Goal: Task Accomplishment & Management: Manage account settings

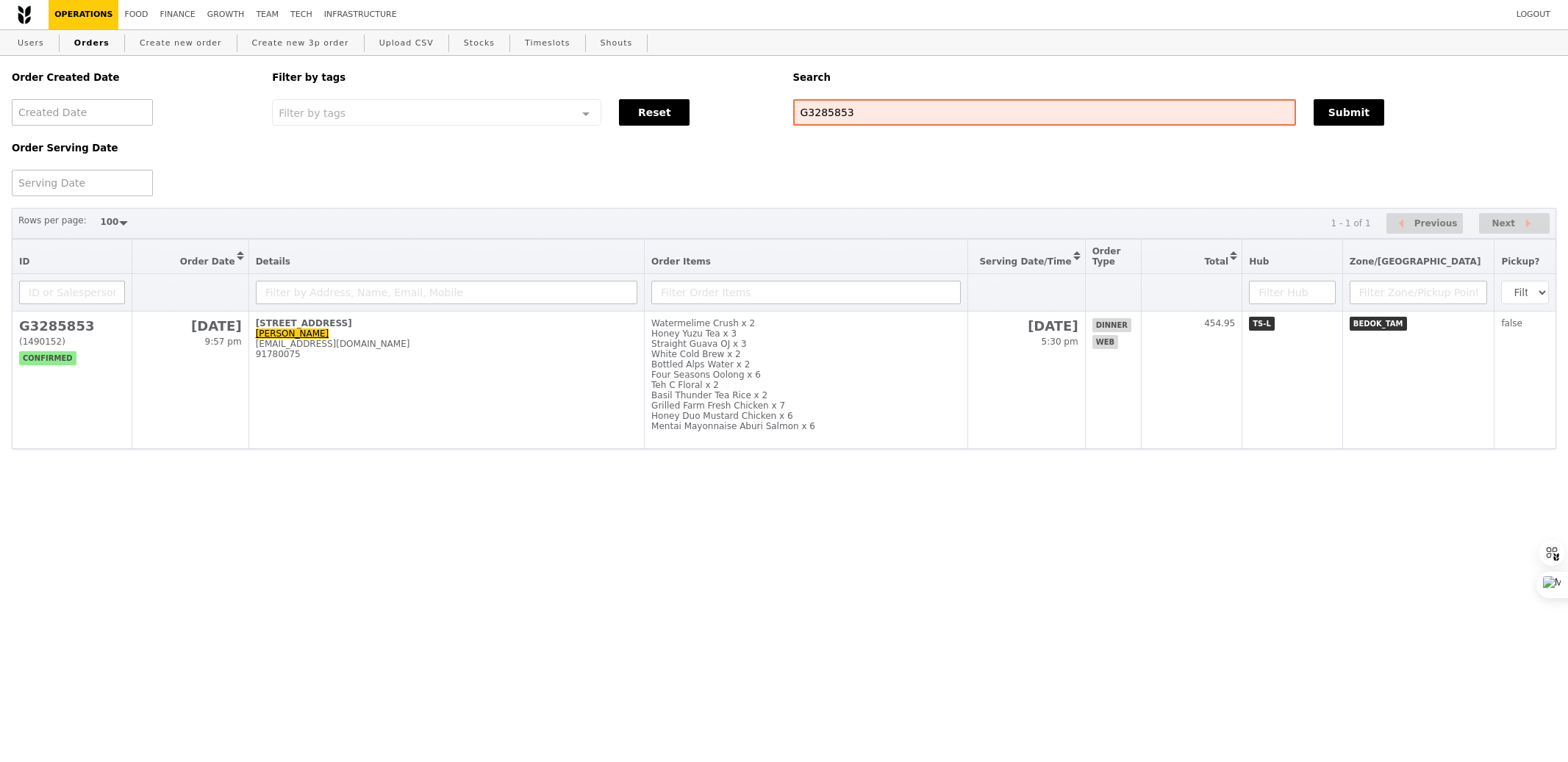
select select "100"
click at [863, 117] on input "G3285853" at bounding box center [1044, 112] width 503 height 26
type input "recordedfuture"
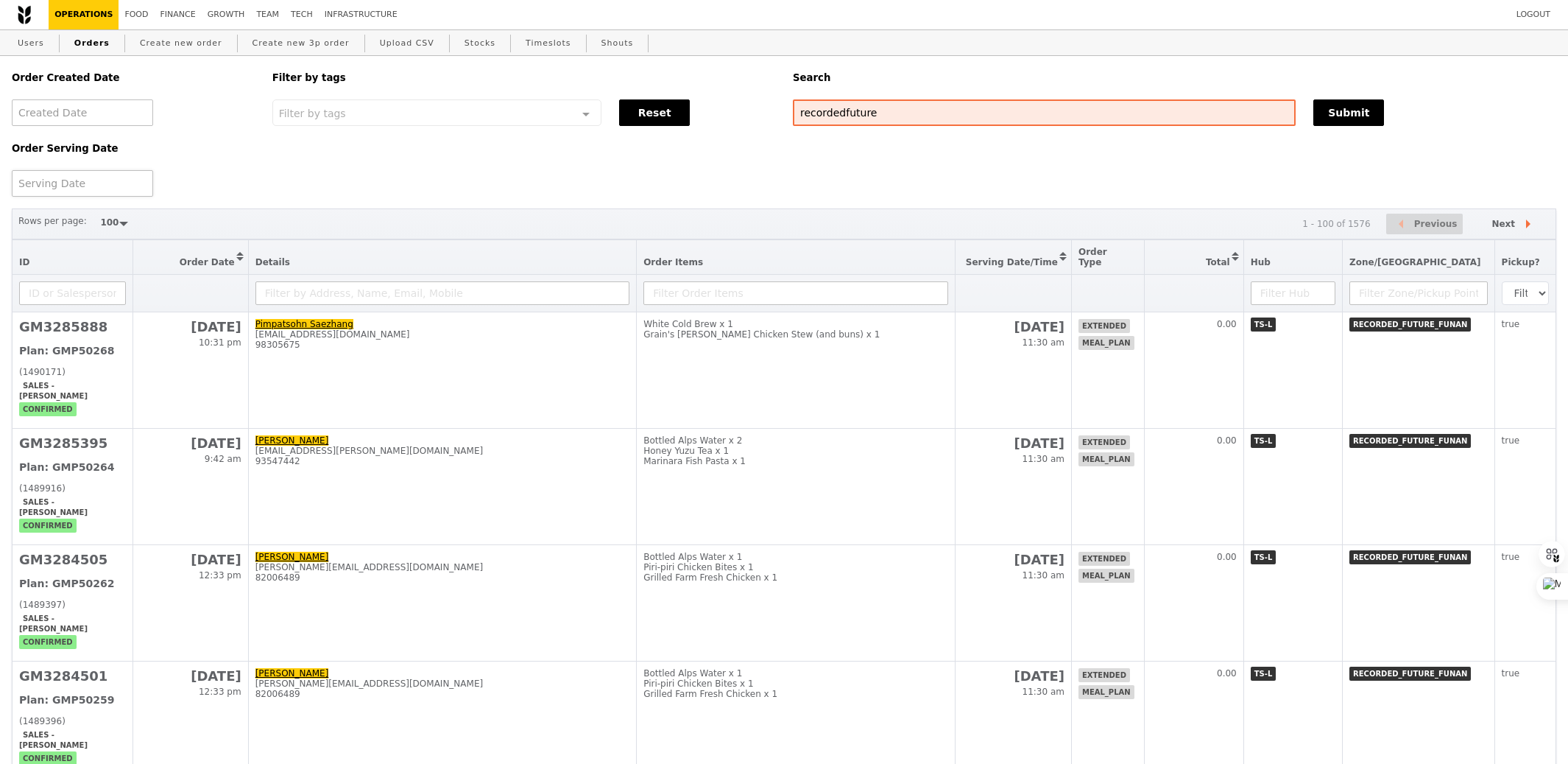
click at [66, 185] on div at bounding box center [82, 183] width 142 height 26
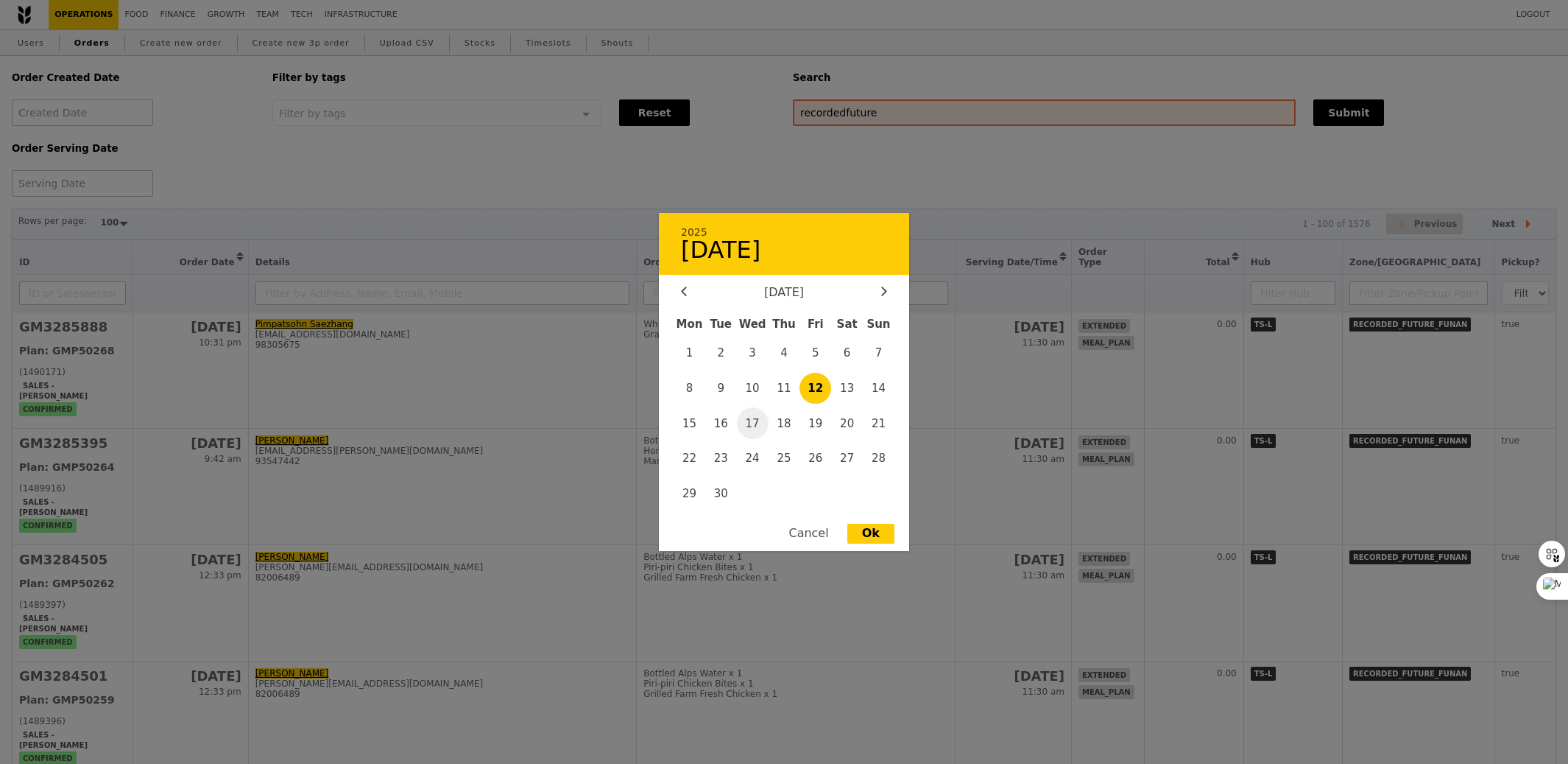
click at [760, 426] on span "17" at bounding box center [753, 424] width 32 height 32
type input "[DATE]"
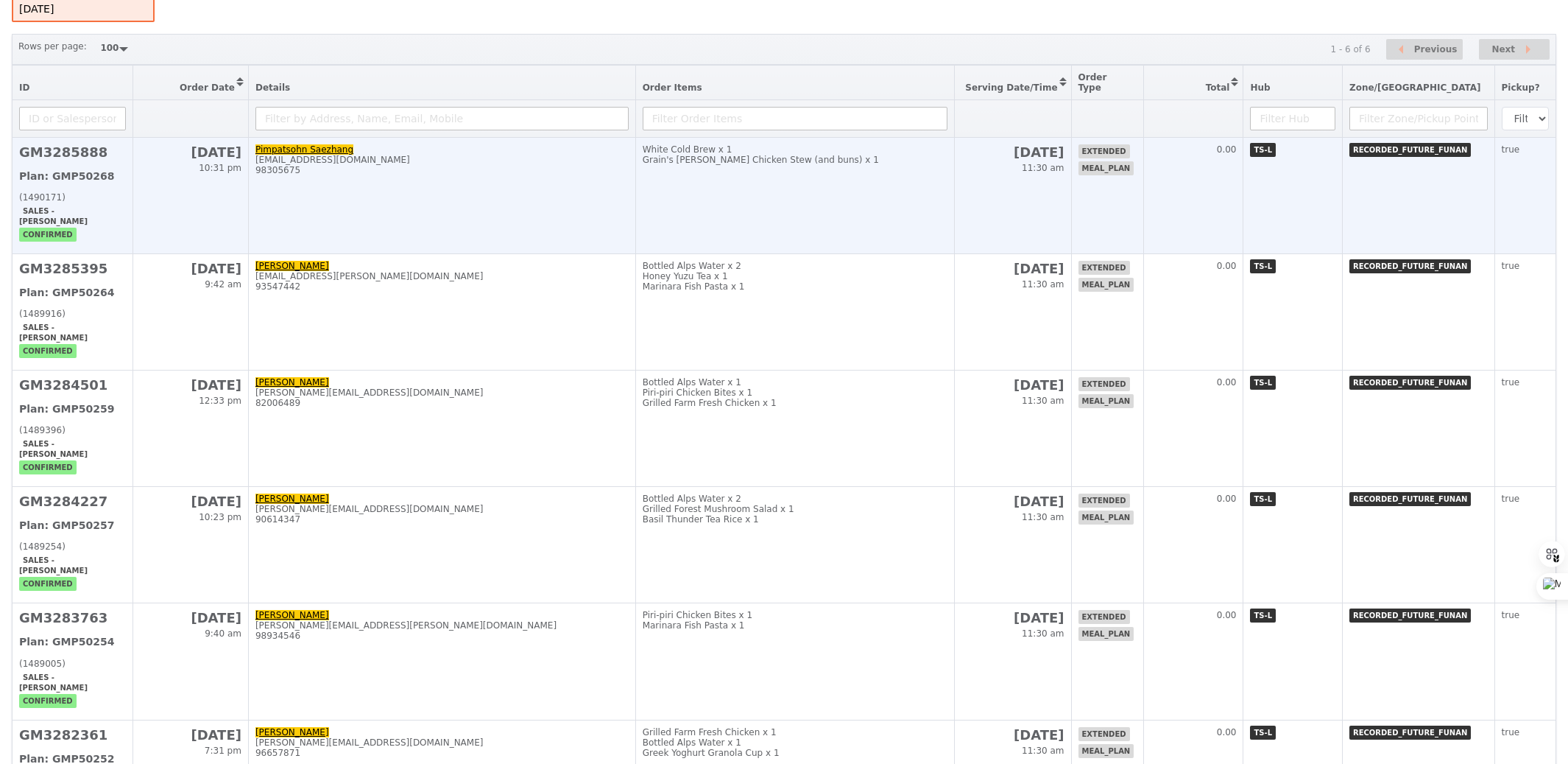
scroll to position [228, 0]
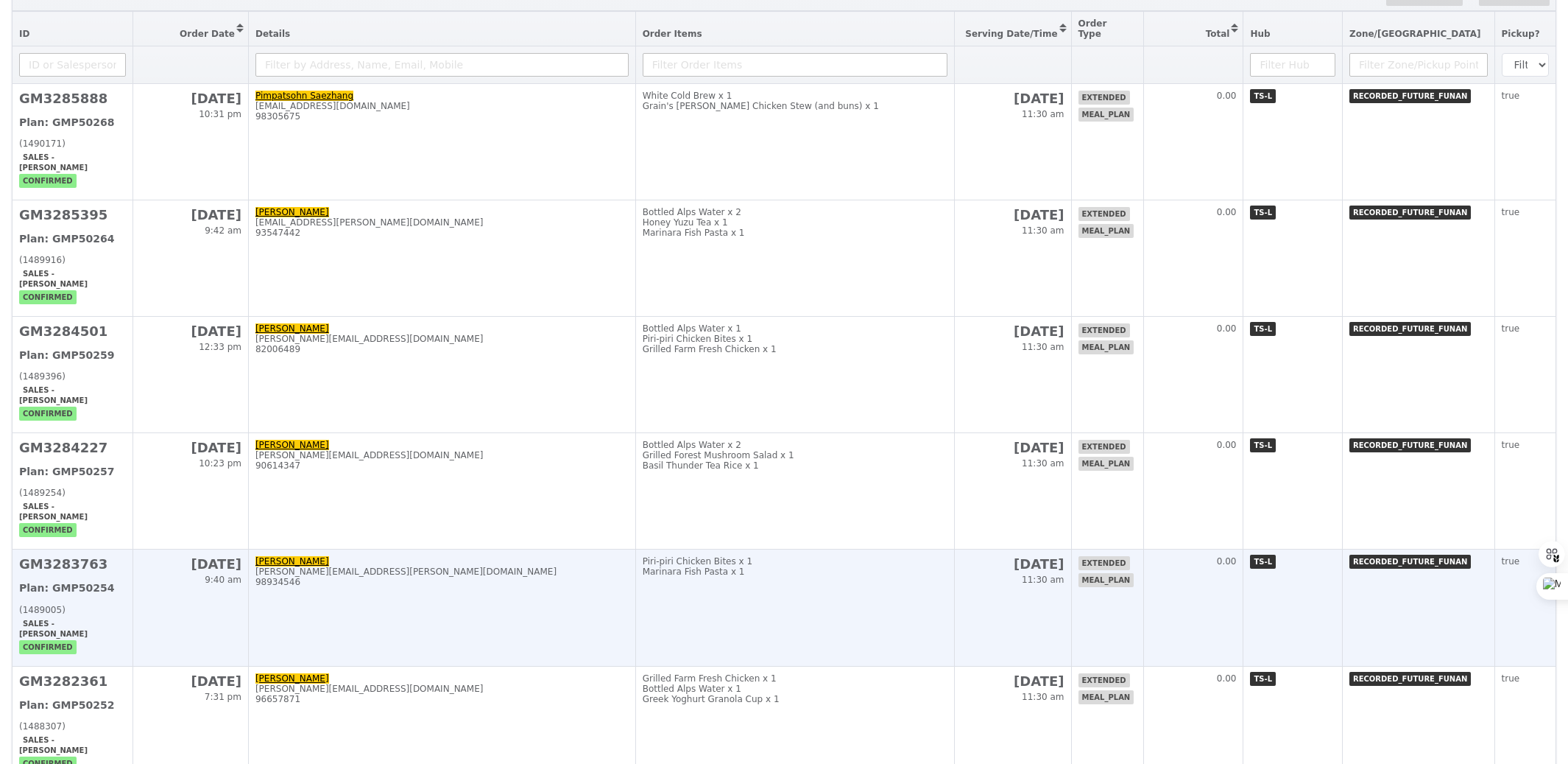
click at [812, 572] on td "Piri-piri Chicken Bites x 1 Marinara Fish Pasta x 1" at bounding box center [795, 607] width 319 height 116
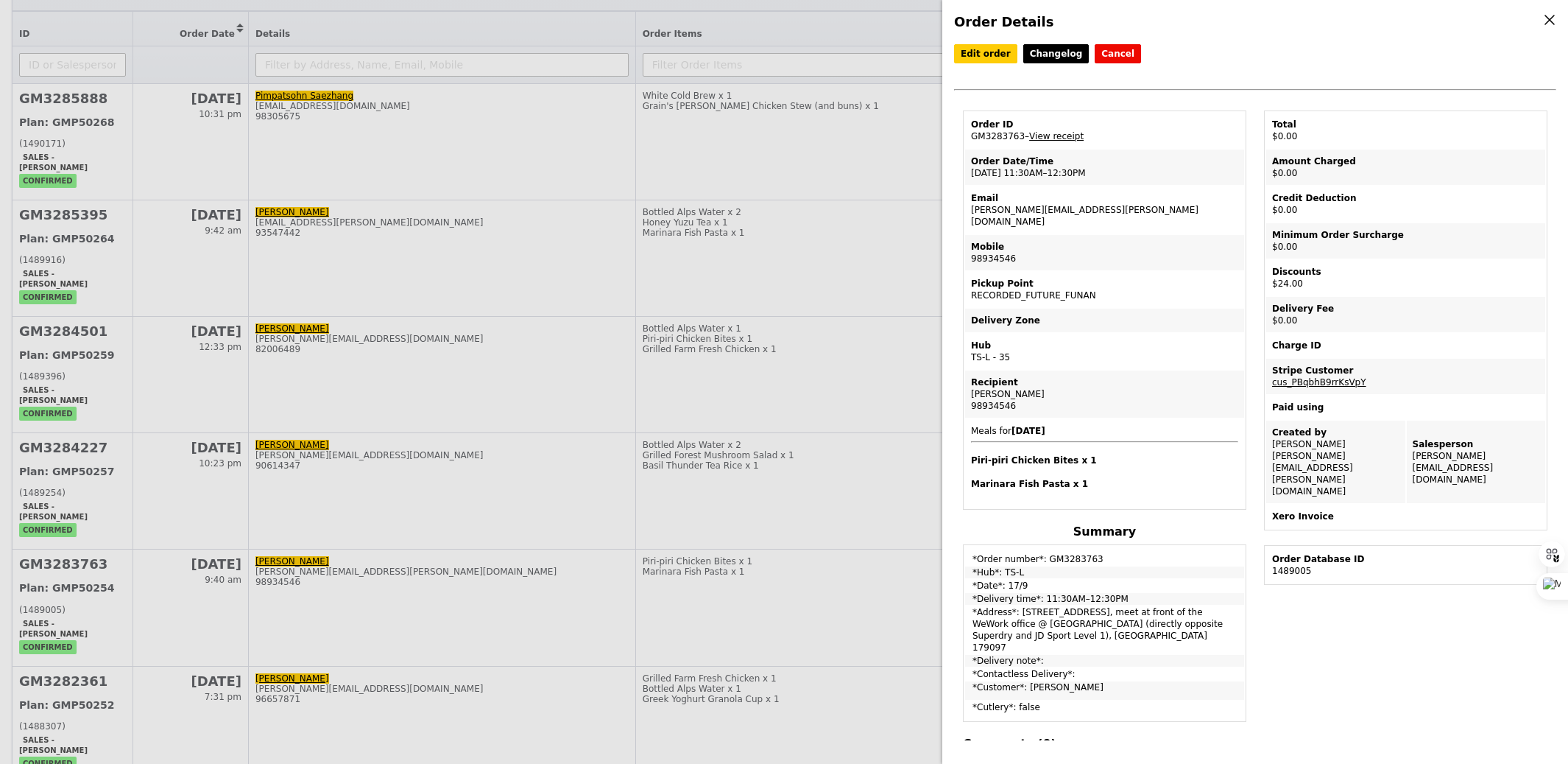
click at [868, 535] on div "Order Details Edit order Changelog Cancel Order ID GM3283763 – View receipt Ord…" at bounding box center [784, 382] width 1568 height 764
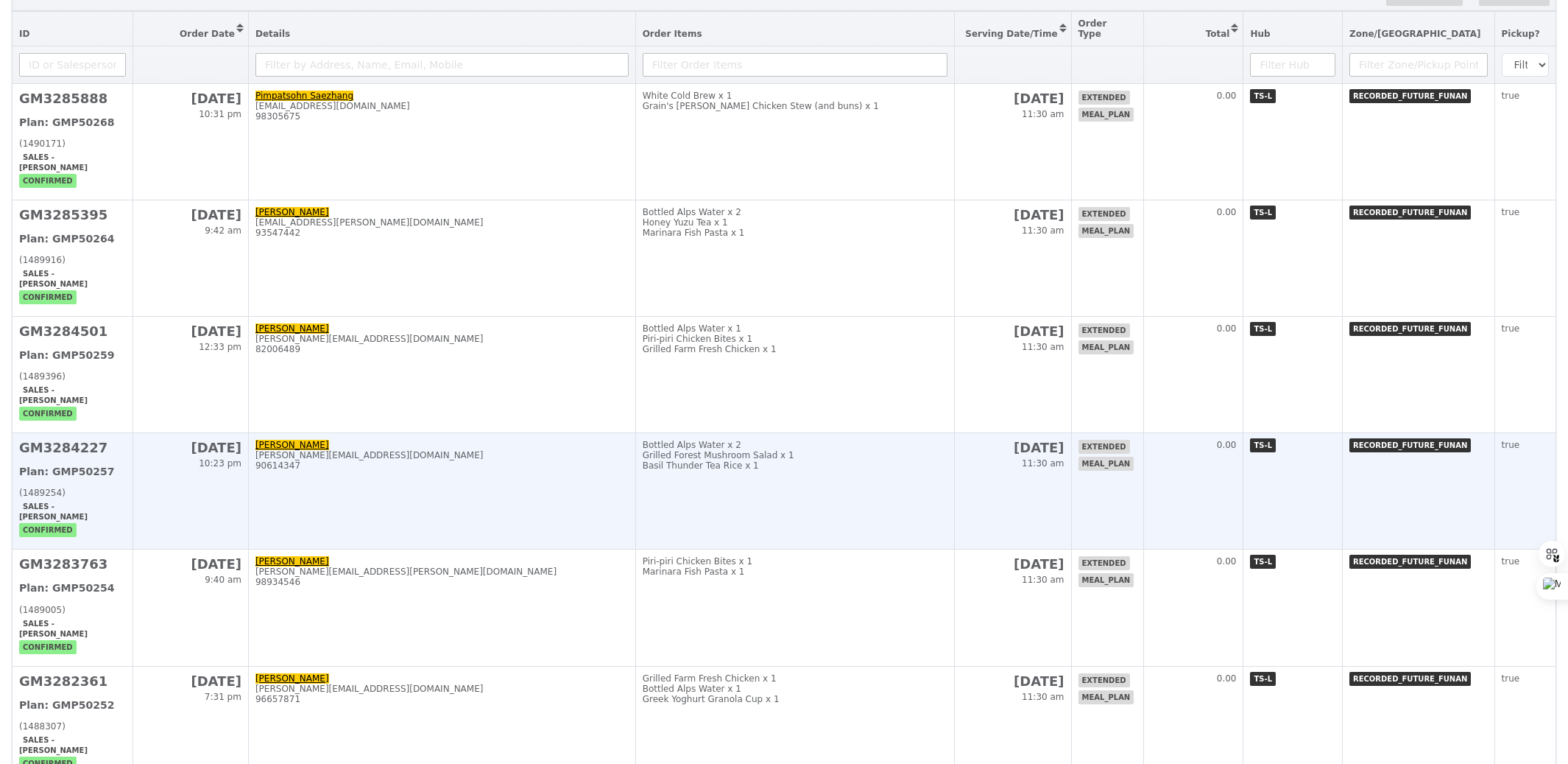
click at [866, 472] on td "Bottled Alps Water x 2 Grilled Forest Mushroom Salad x 1 Basil Thunder Tea Rice…" at bounding box center [795, 491] width 319 height 116
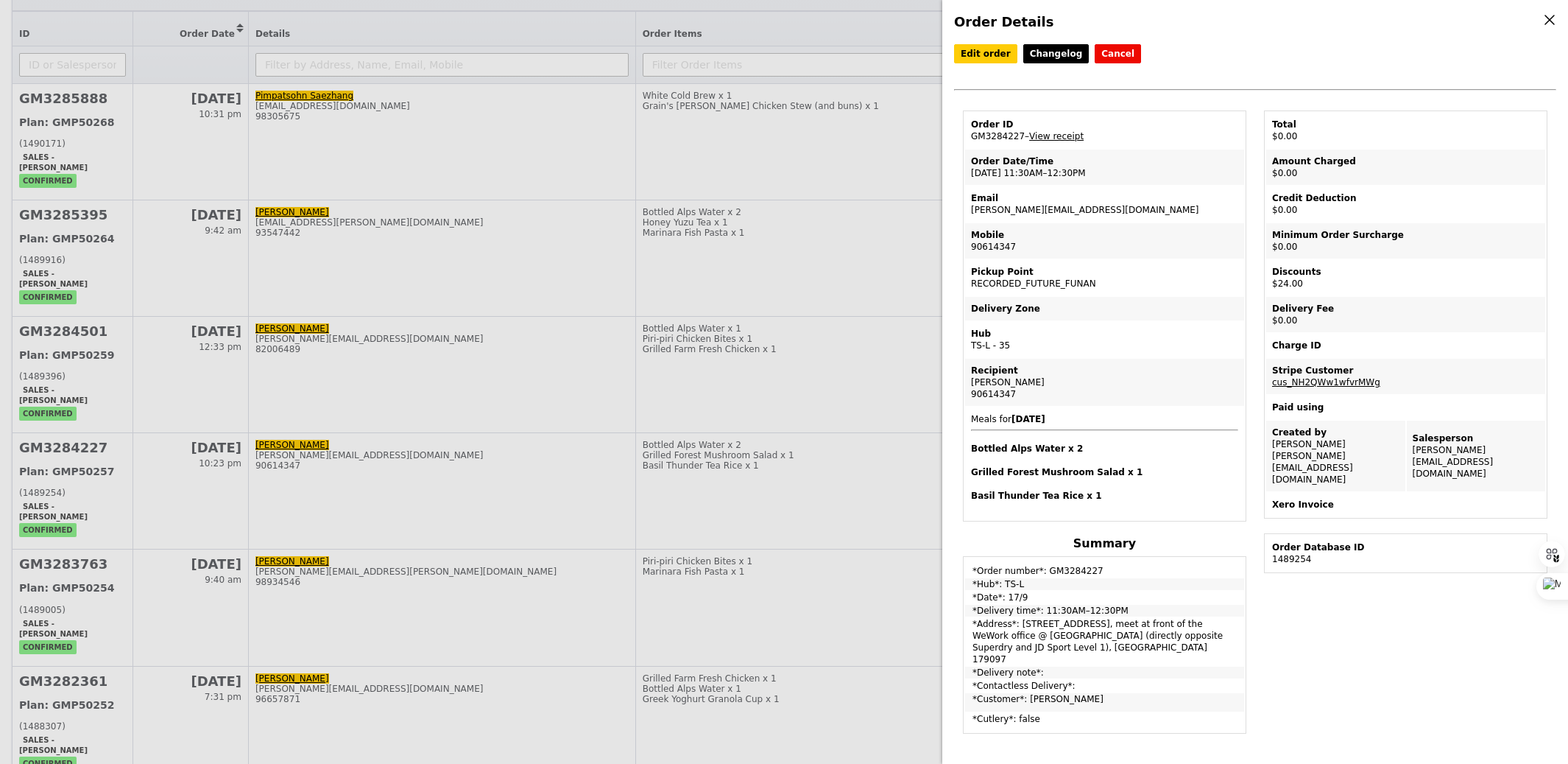
click at [836, 440] on div "Order Details Edit order Changelog Cancel Order ID GM3284227 – View receipt Ord…" at bounding box center [784, 382] width 1568 height 764
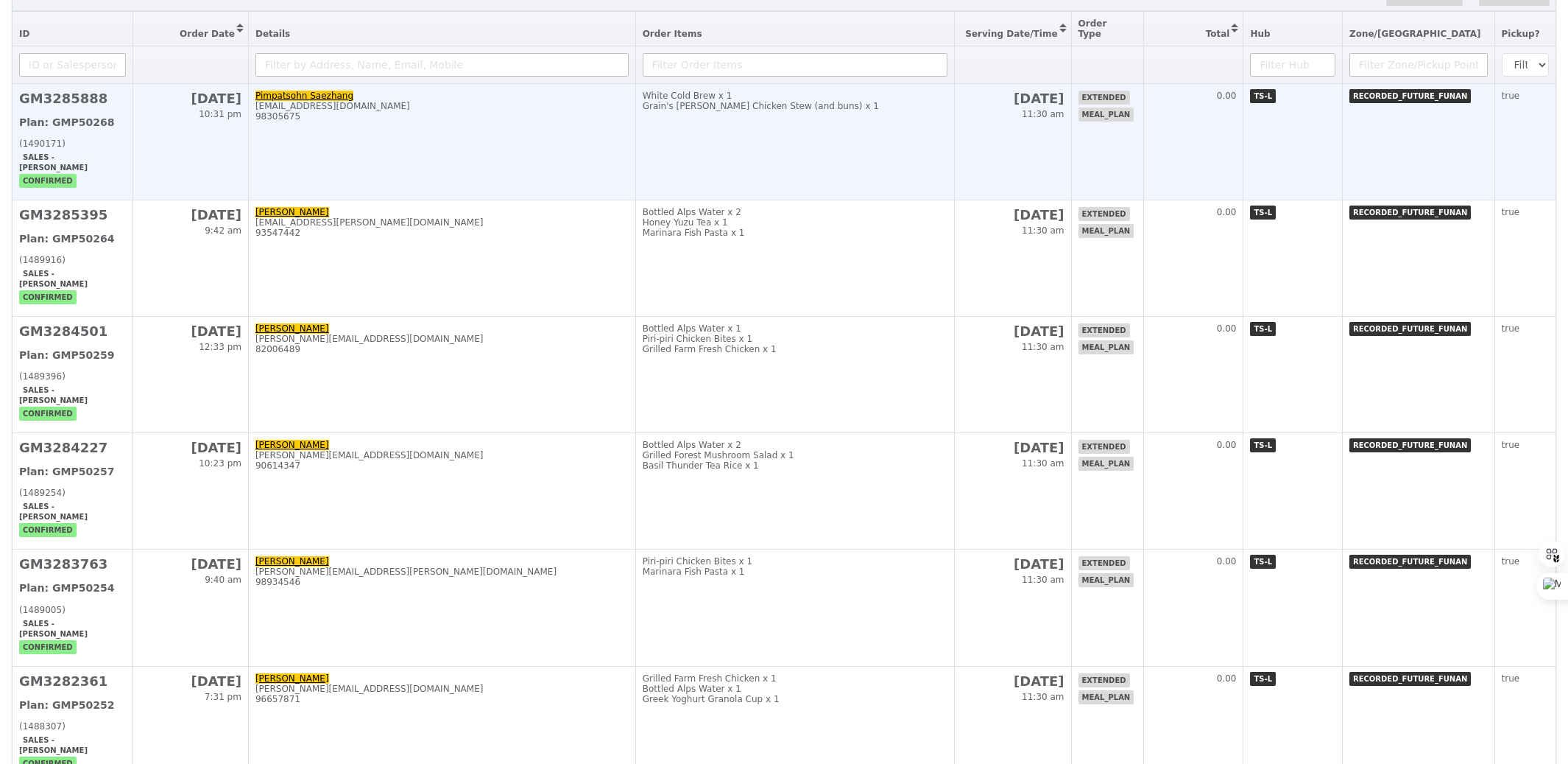
click at [786, 157] on td "White Cold Brew x 1 Grain's [PERSON_NAME] Chicken Stew (and buns) x 1" at bounding box center [795, 142] width 319 height 116
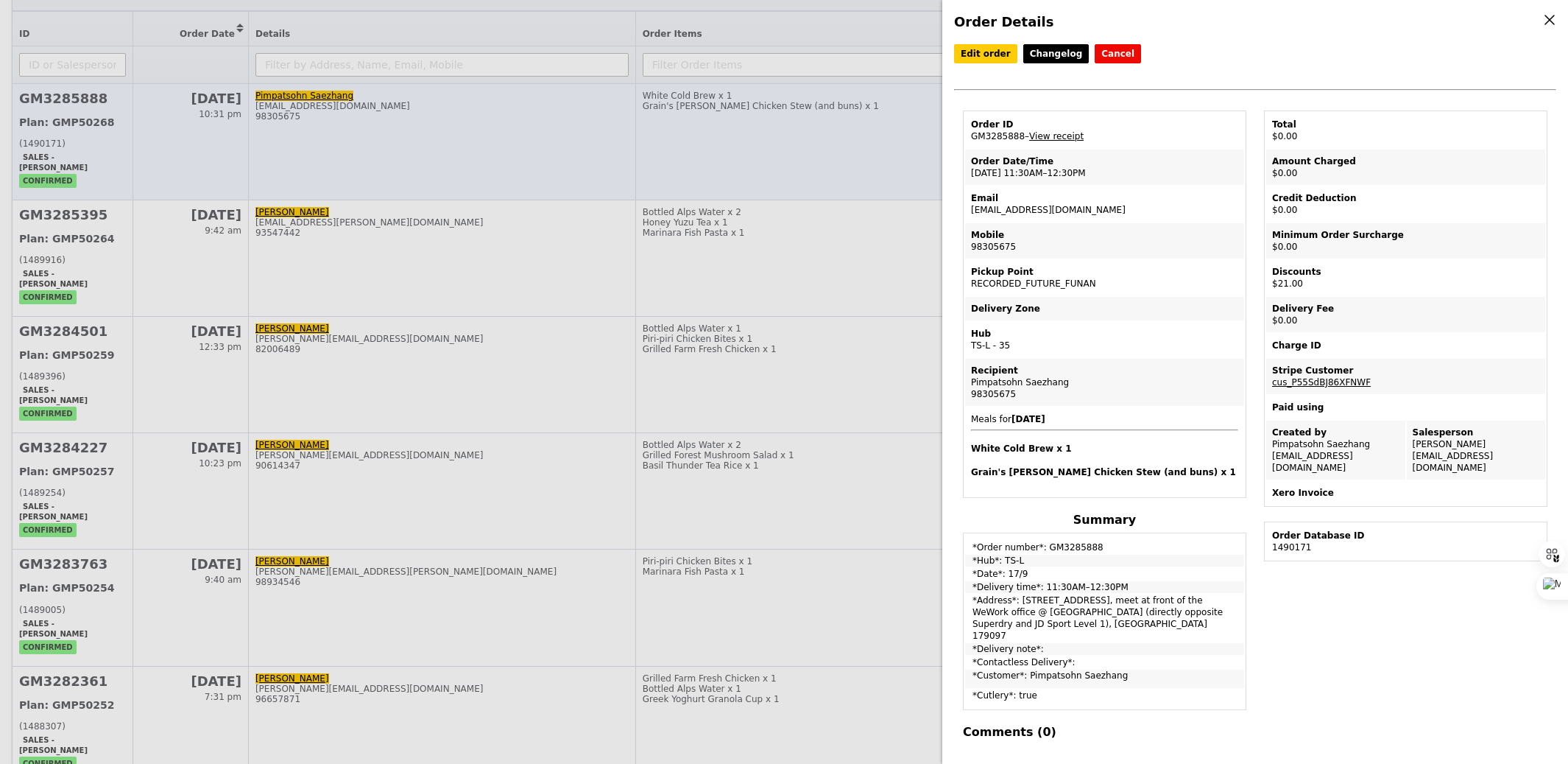
click at [786, 157] on div "Order Details Edit order Changelog Cancel Order ID GM3285888 – View receipt Ord…" at bounding box center [784, 382] width 1568 height 764
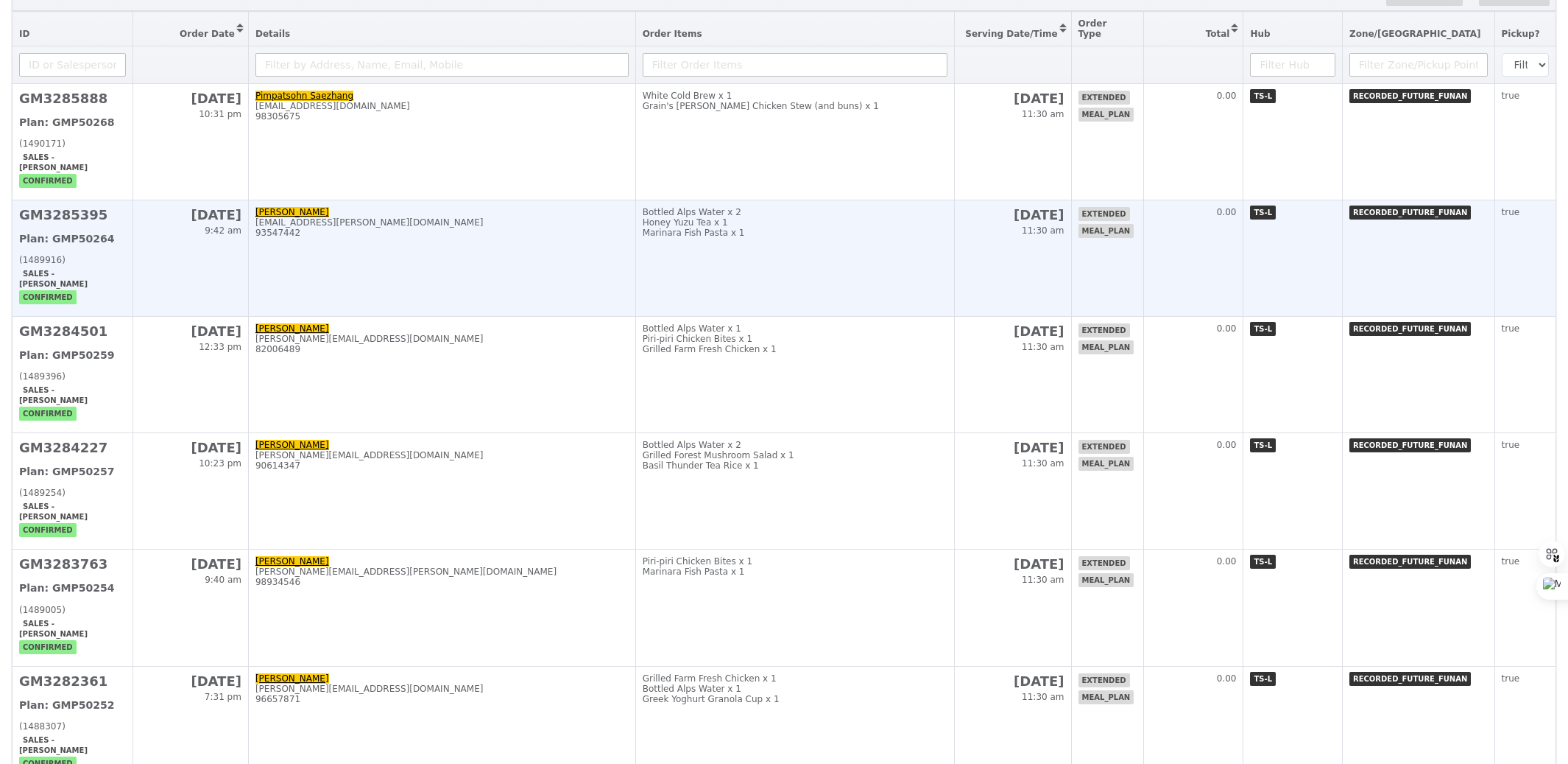
click at [818, 230] on td "Bottled Alps Water x 2 Honey Yuzu Tea x 1 Marinara Fish Pasta x 1" at bounding box center [795, 258] width 319 height 116
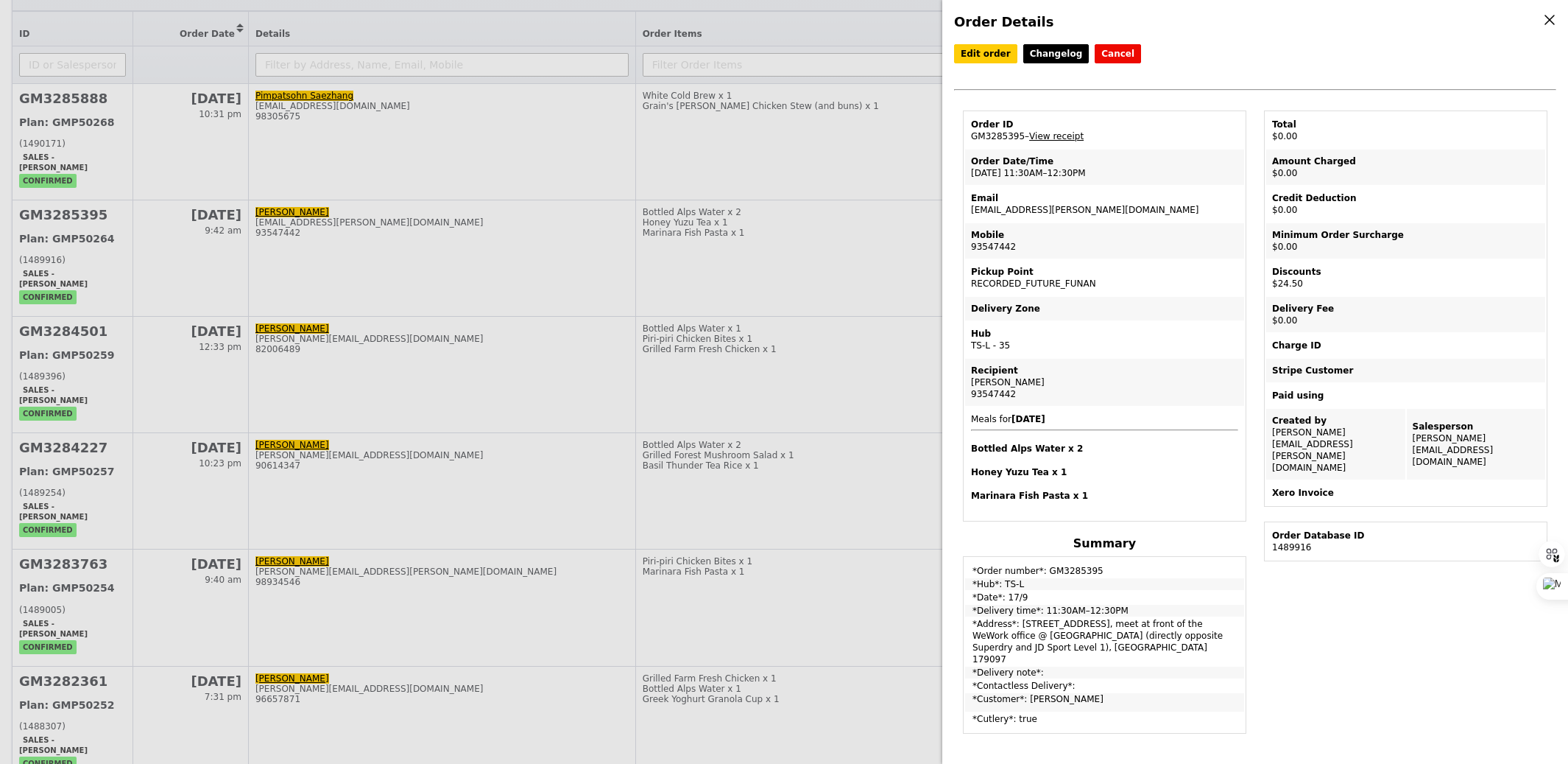
click at [849, 282] on div "Order Details Edit order Changelog Cancel Order ID GM3285395 – View receipt Ord…" at bounding box center [784, 382] width 1568 height 764
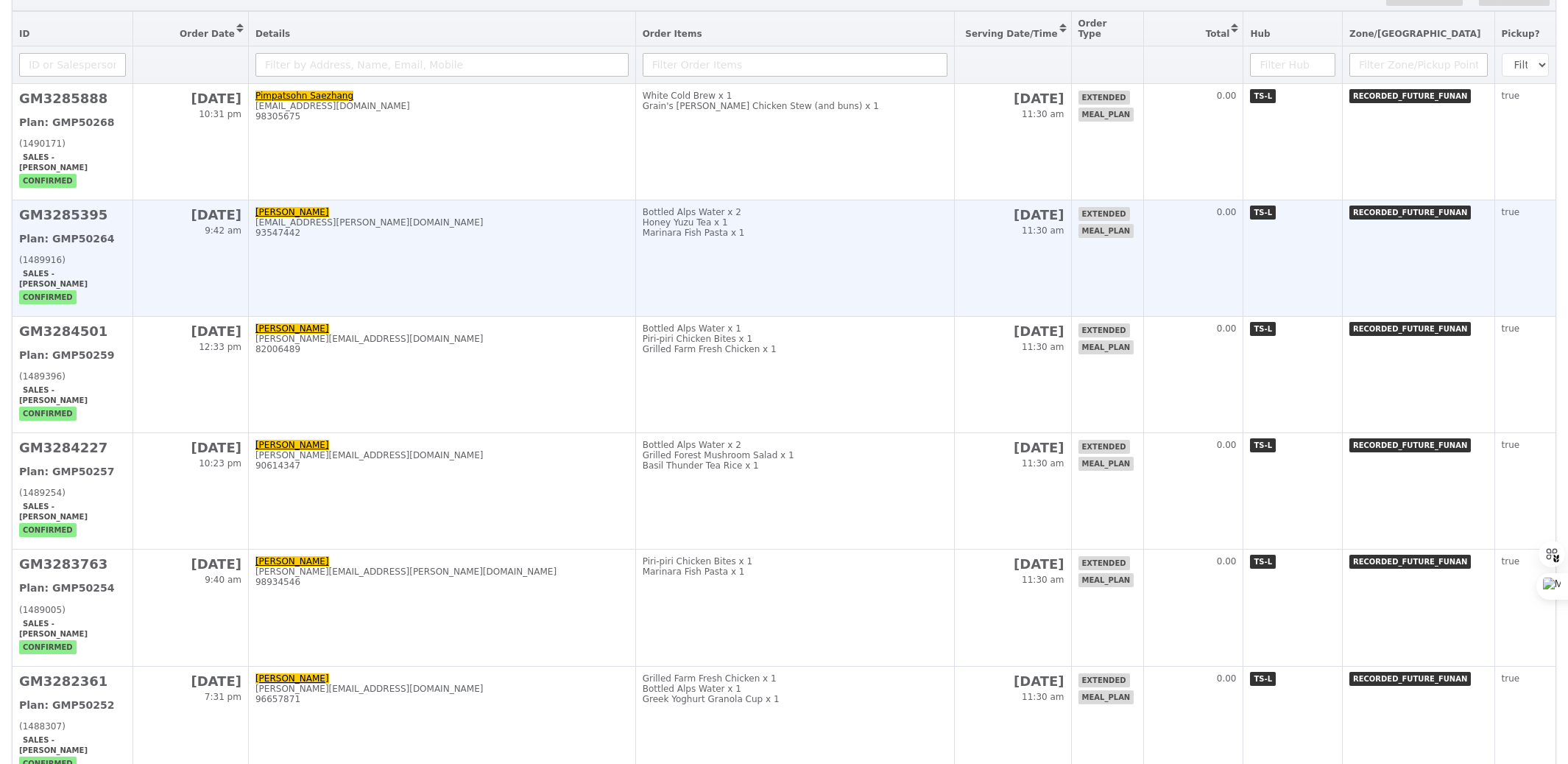
click at [827, 253] on td "Bottled Alps Water x 2 Honey Yuzu Tea x 1 Marinara Fish Pasta x 1" at bounding box center [795, 258] width 319 height 116
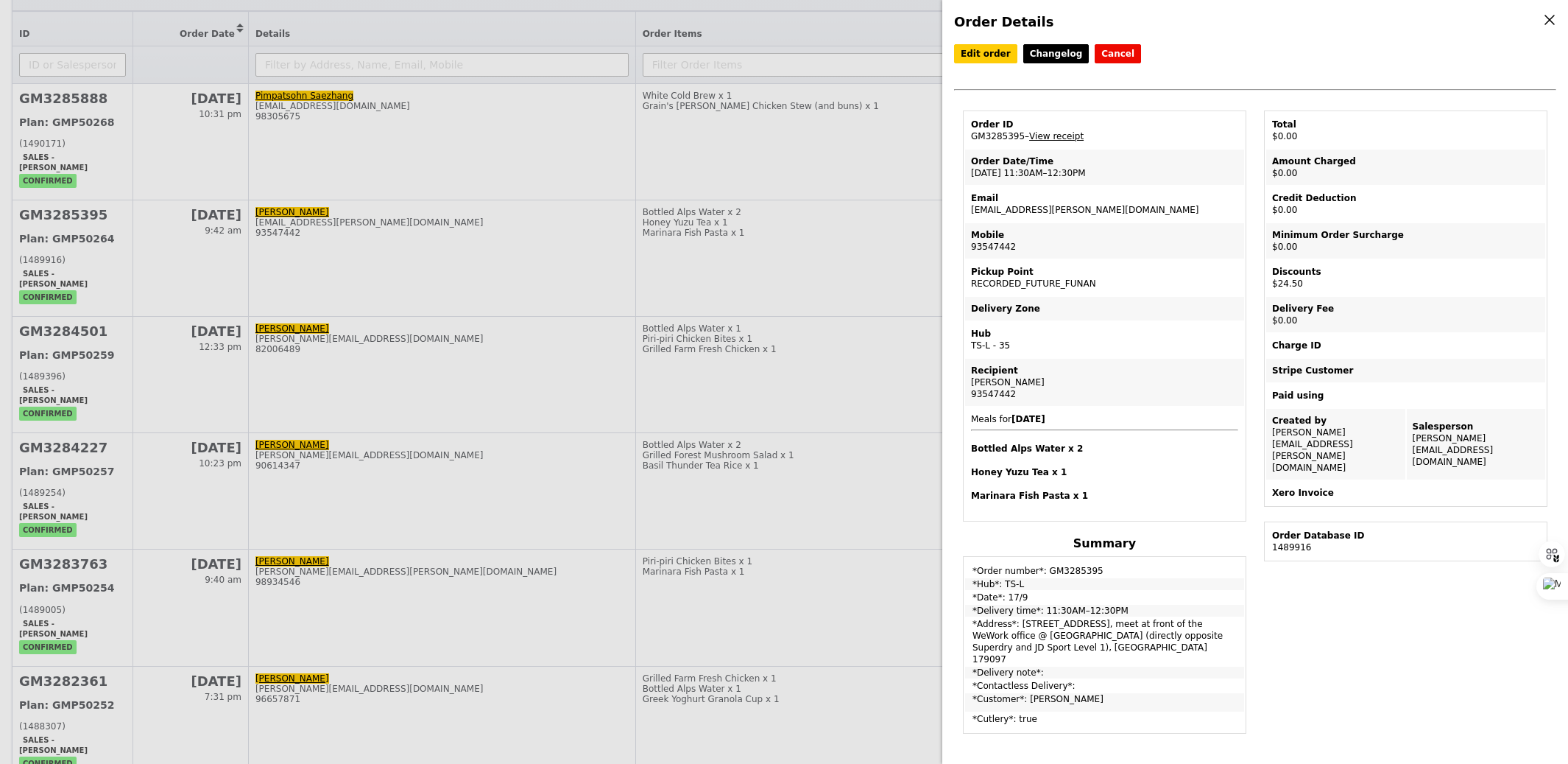
click at [1038, 693] on td "*Customer*: [PERSON_NAME]" at bounding box center [1105, 702] width 279 height 18
copy td "Arica"
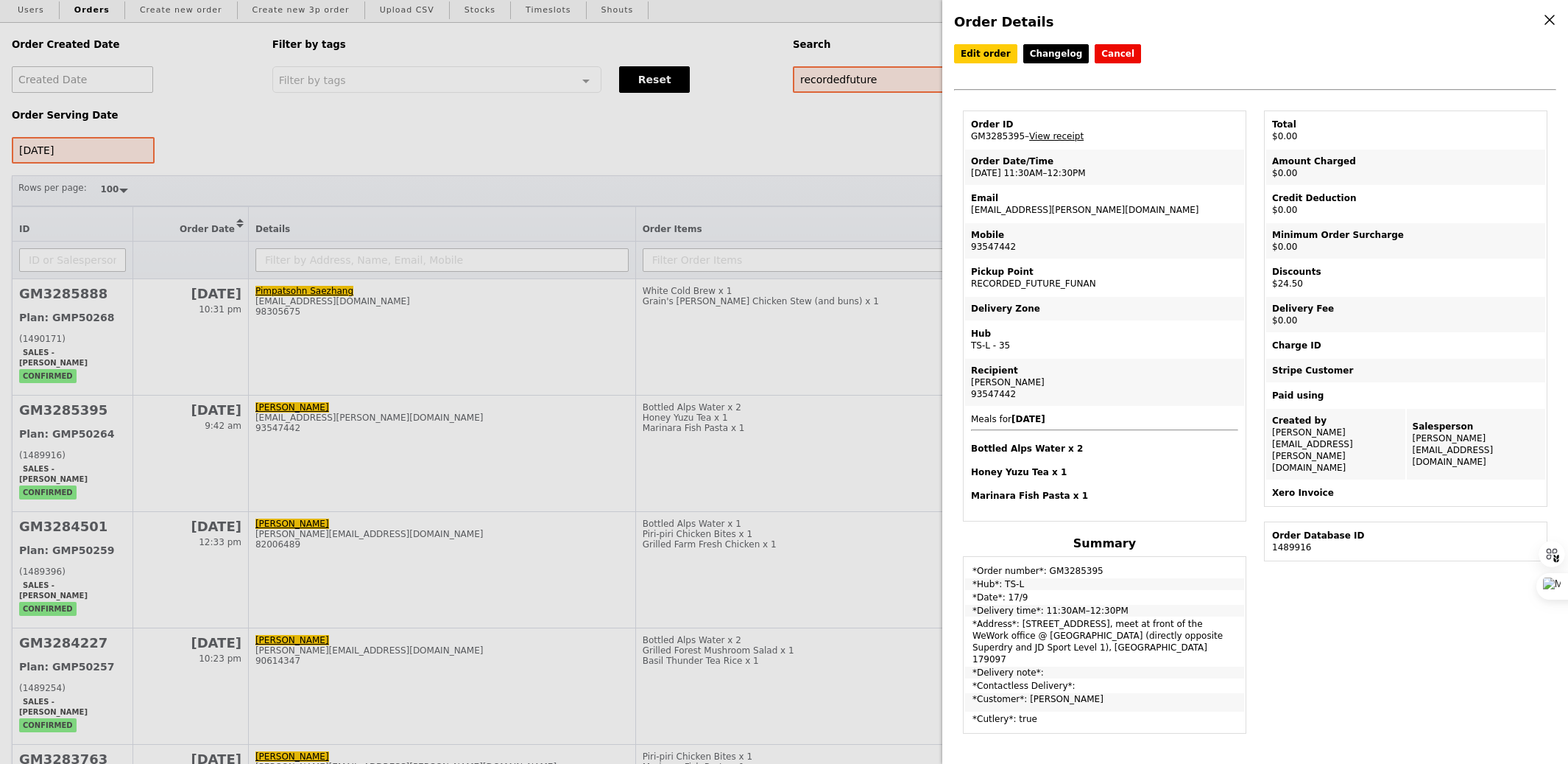
scroll to position [0, 0]
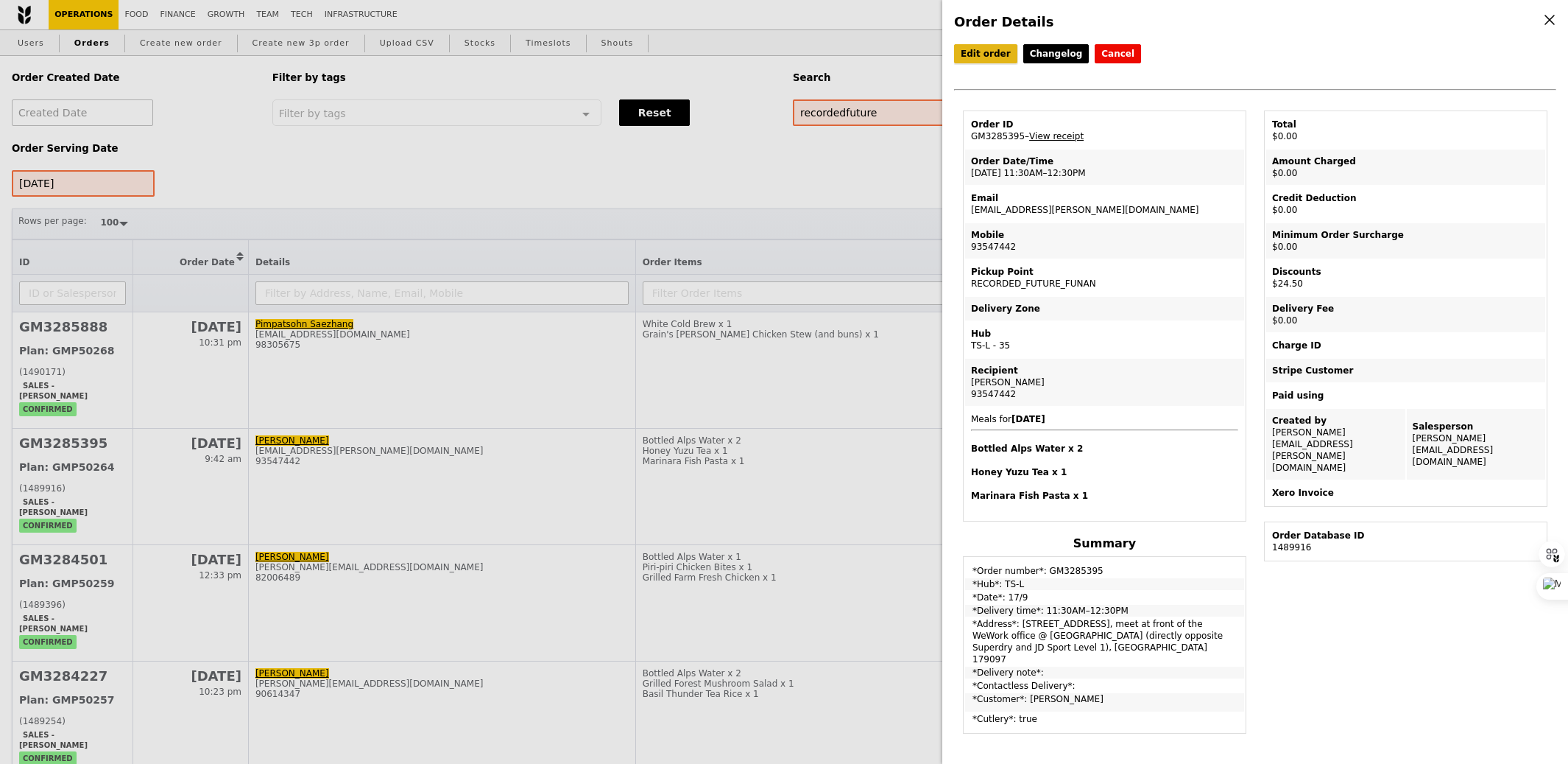
click at [974, 53] on link "Edit order" at bounding box center [985, 54] width 63 height 19
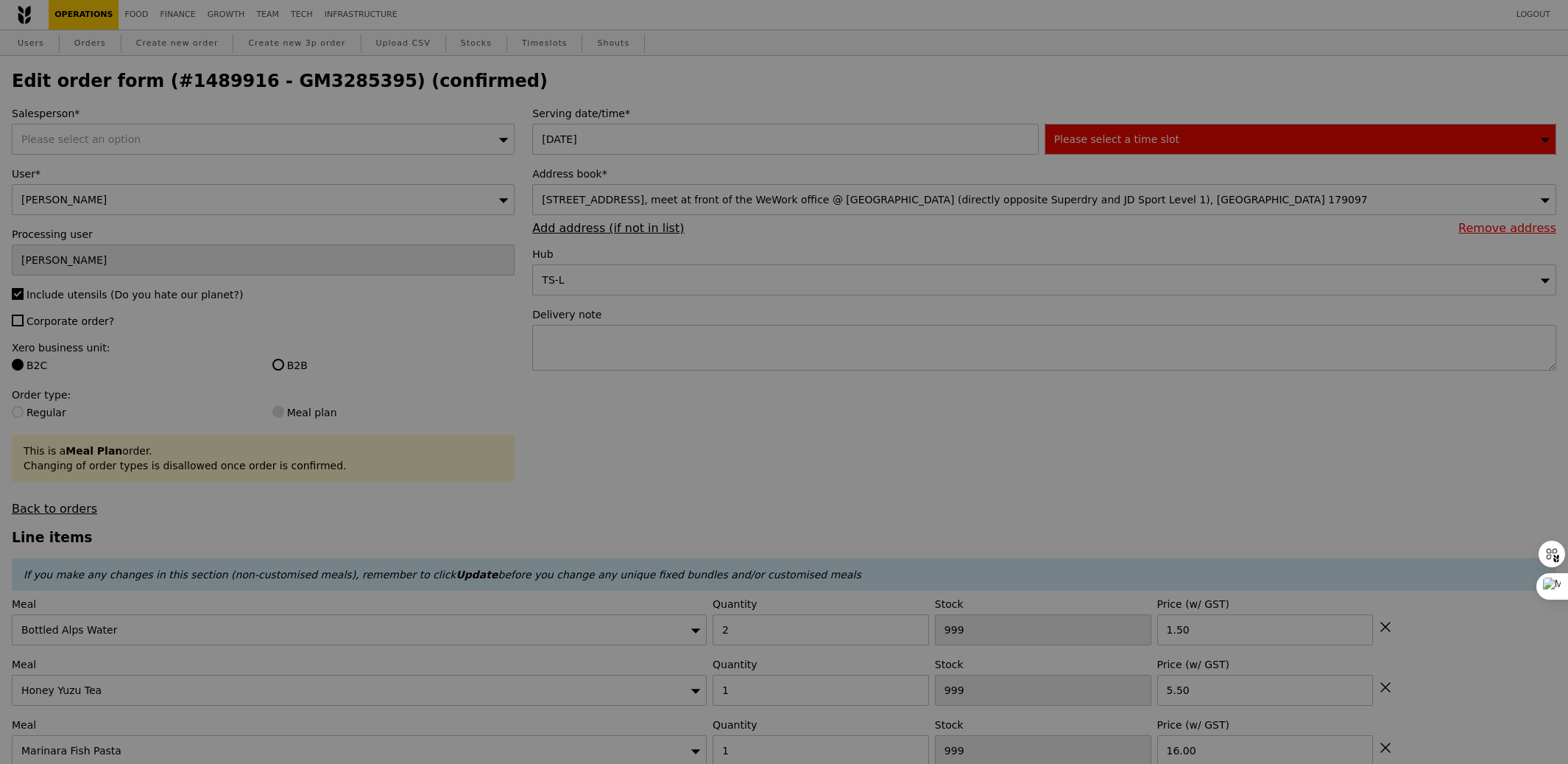
type input "494"
type input "495"
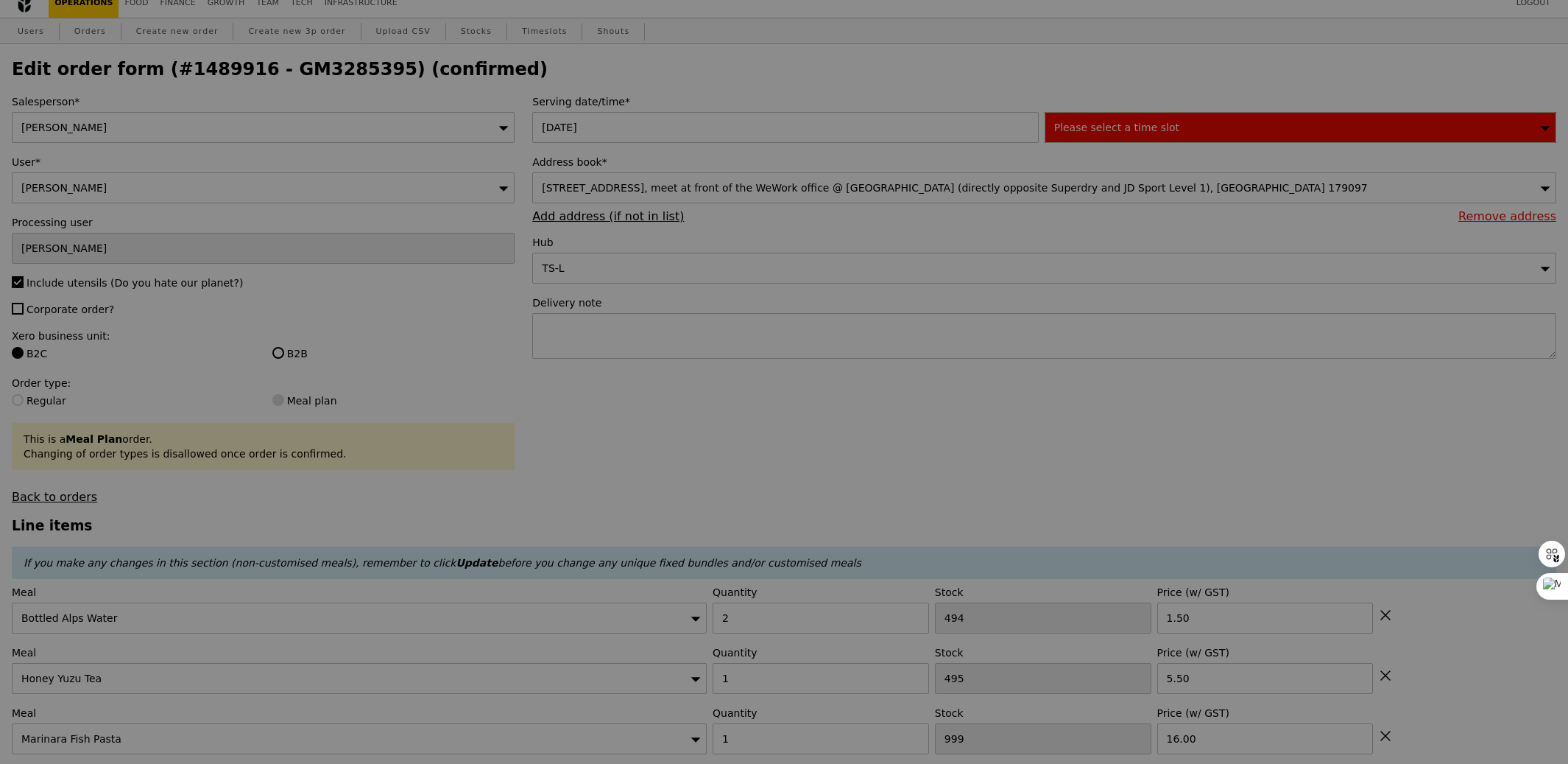
type input "Update"
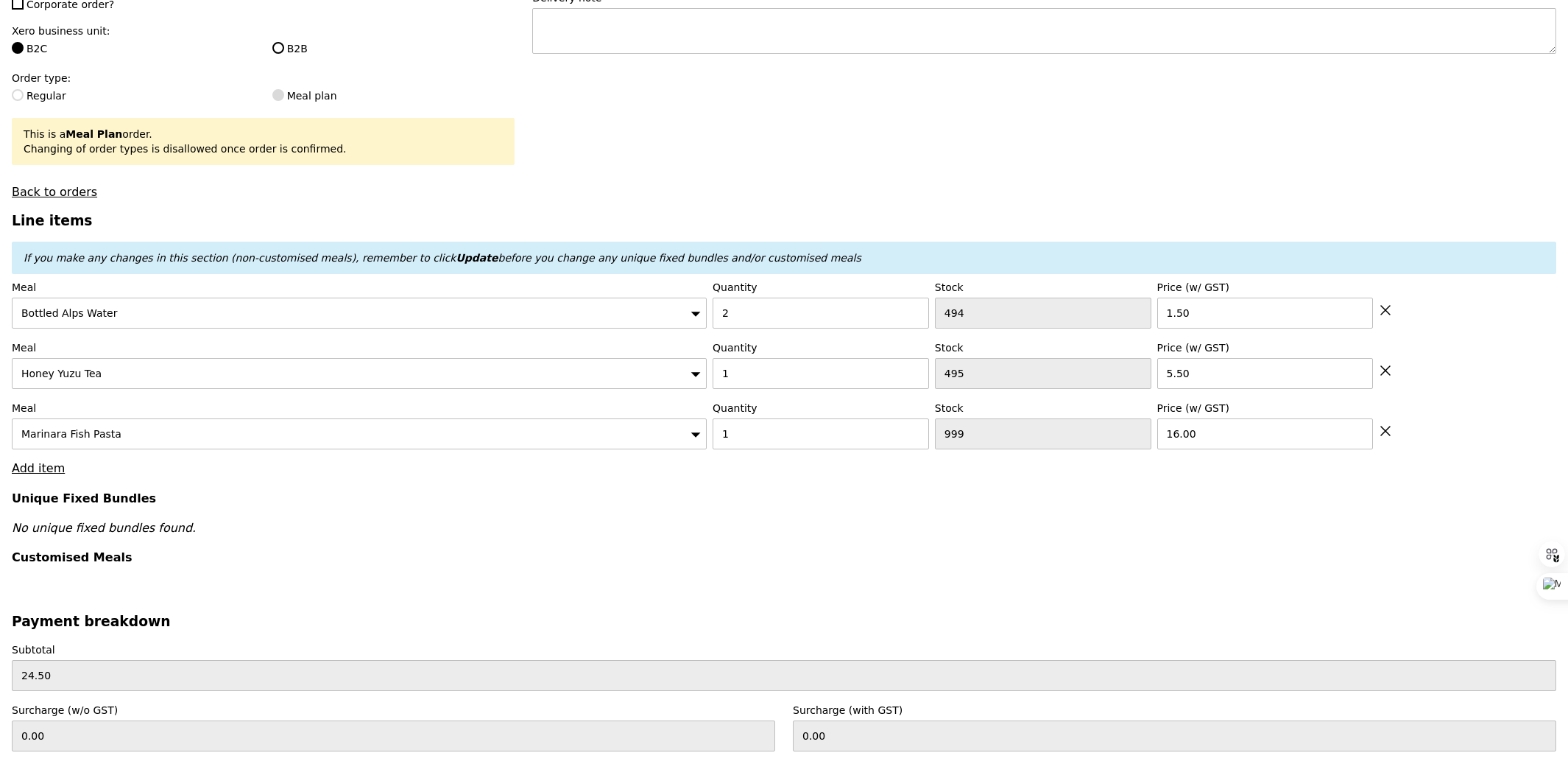
scroll to position [356, 0]
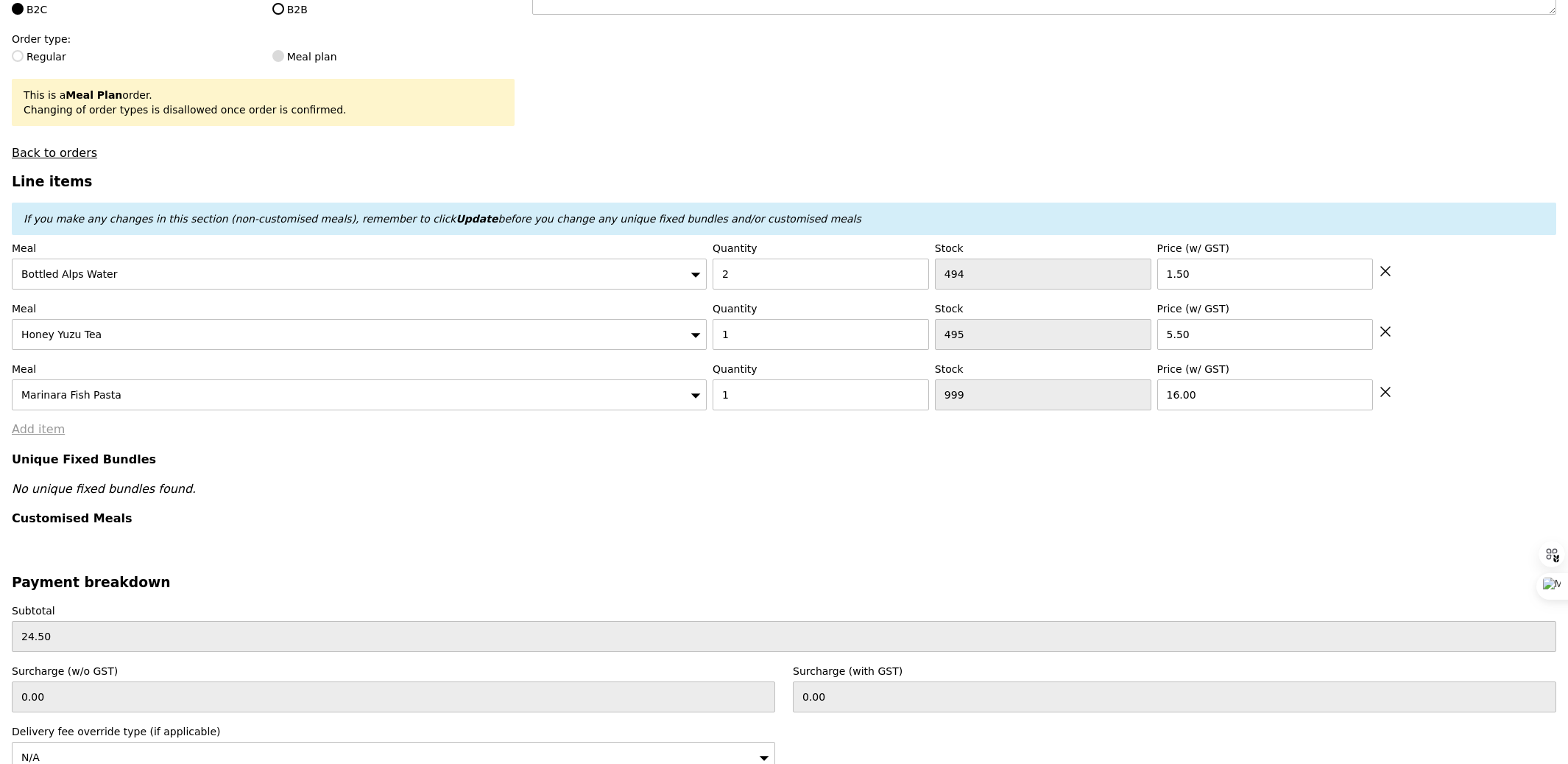
click at [42, 432] on link "Add item" at bounding box center [38, 428] width 53 height 14
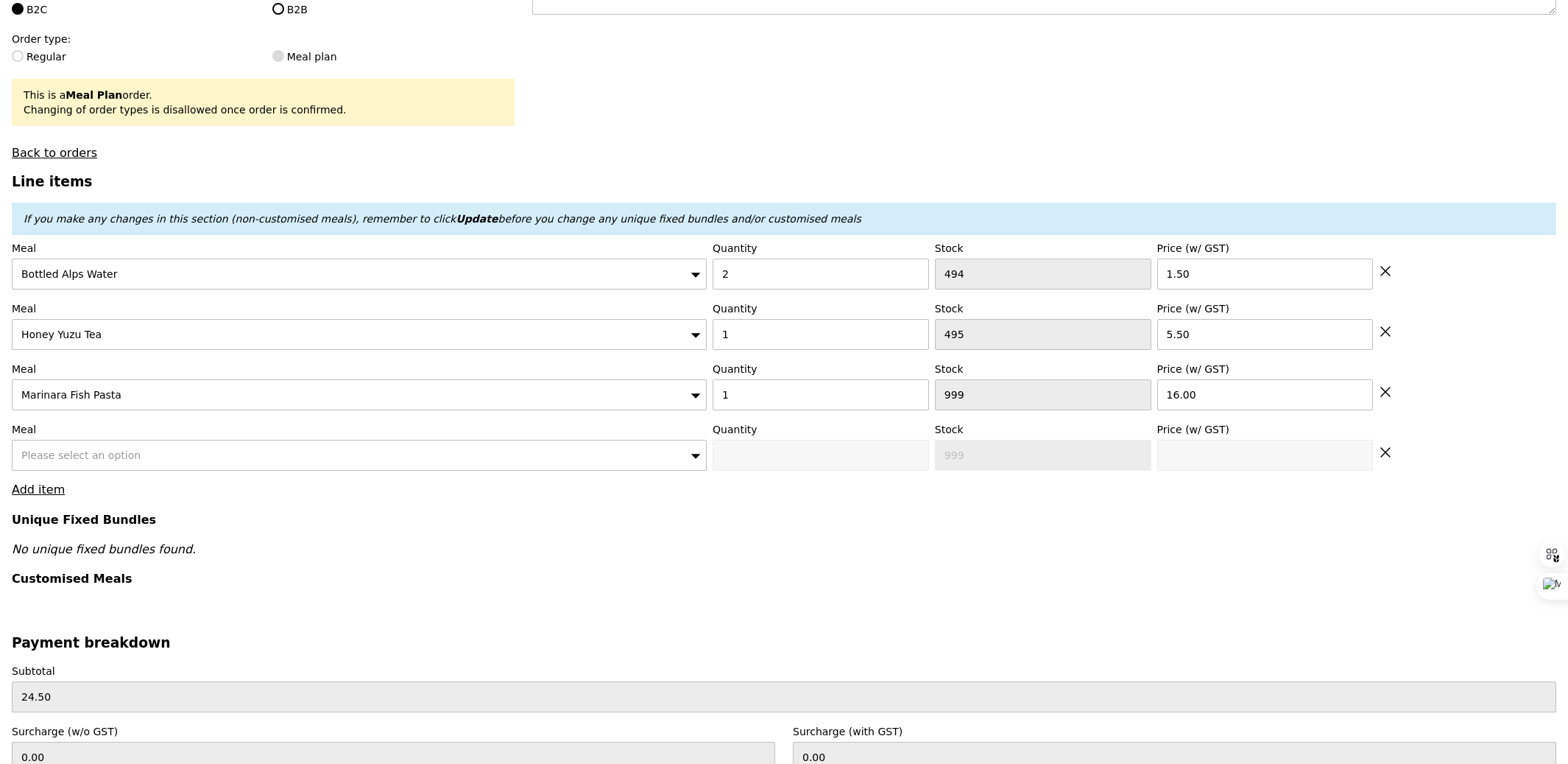
click at [67, 453] on span "Please select an option" at bounding box center [81, 455] width 119 height 12
type input "honey"
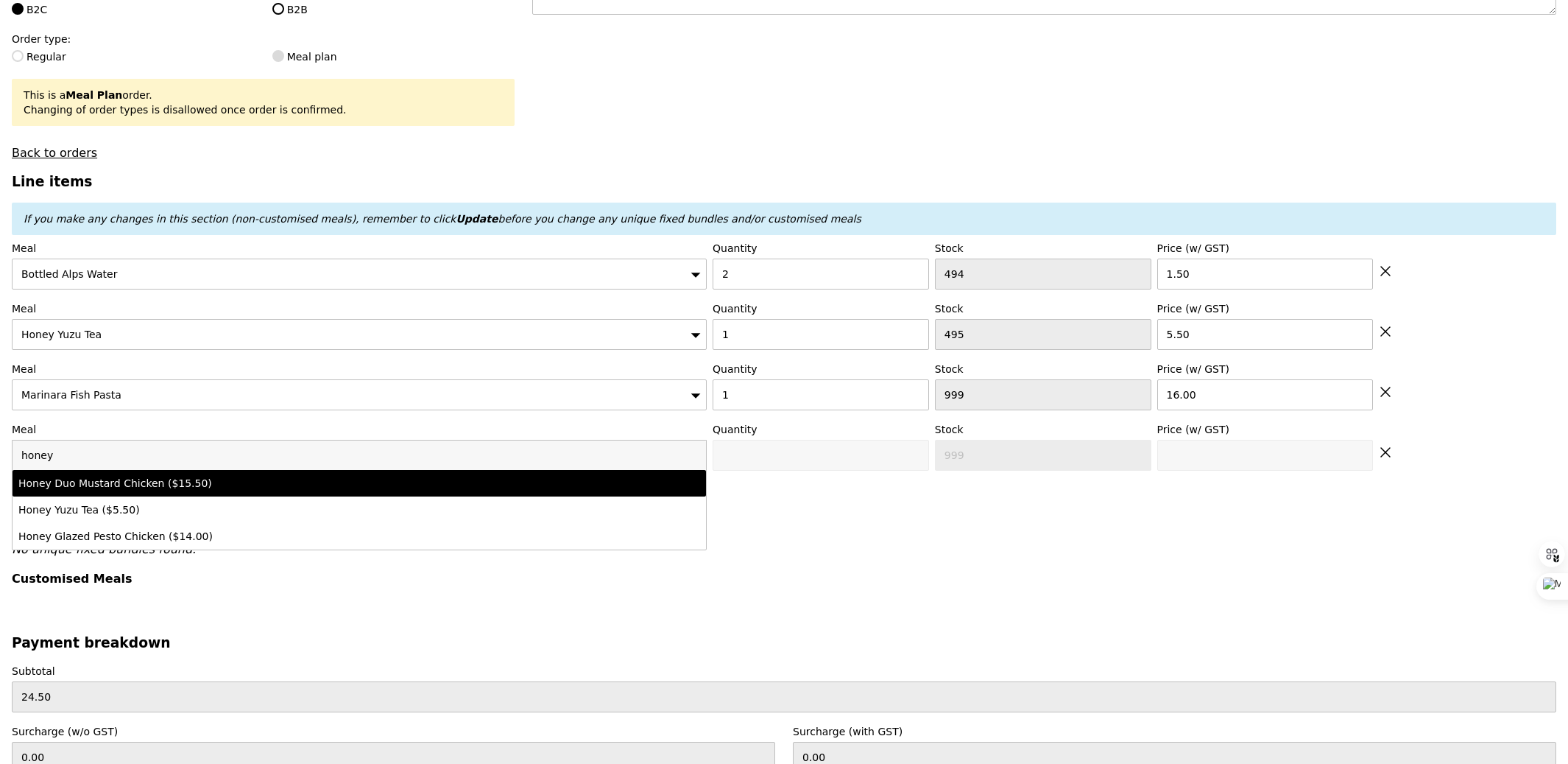
type input "0"
type input "15.5"
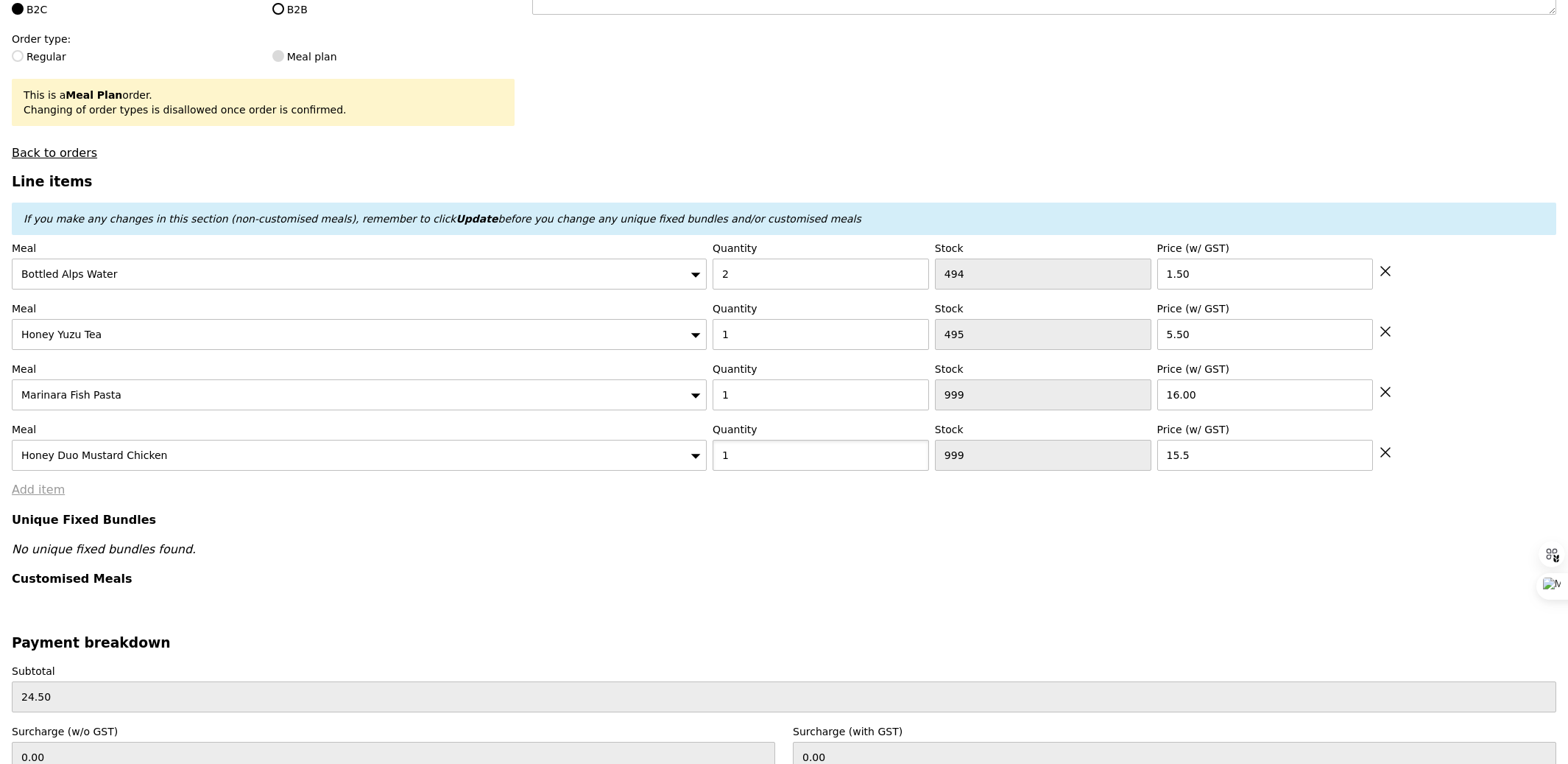
type input "1"
click at [20, 497] on link "Add item" at bounding box center [38, 489] width 53 height 14
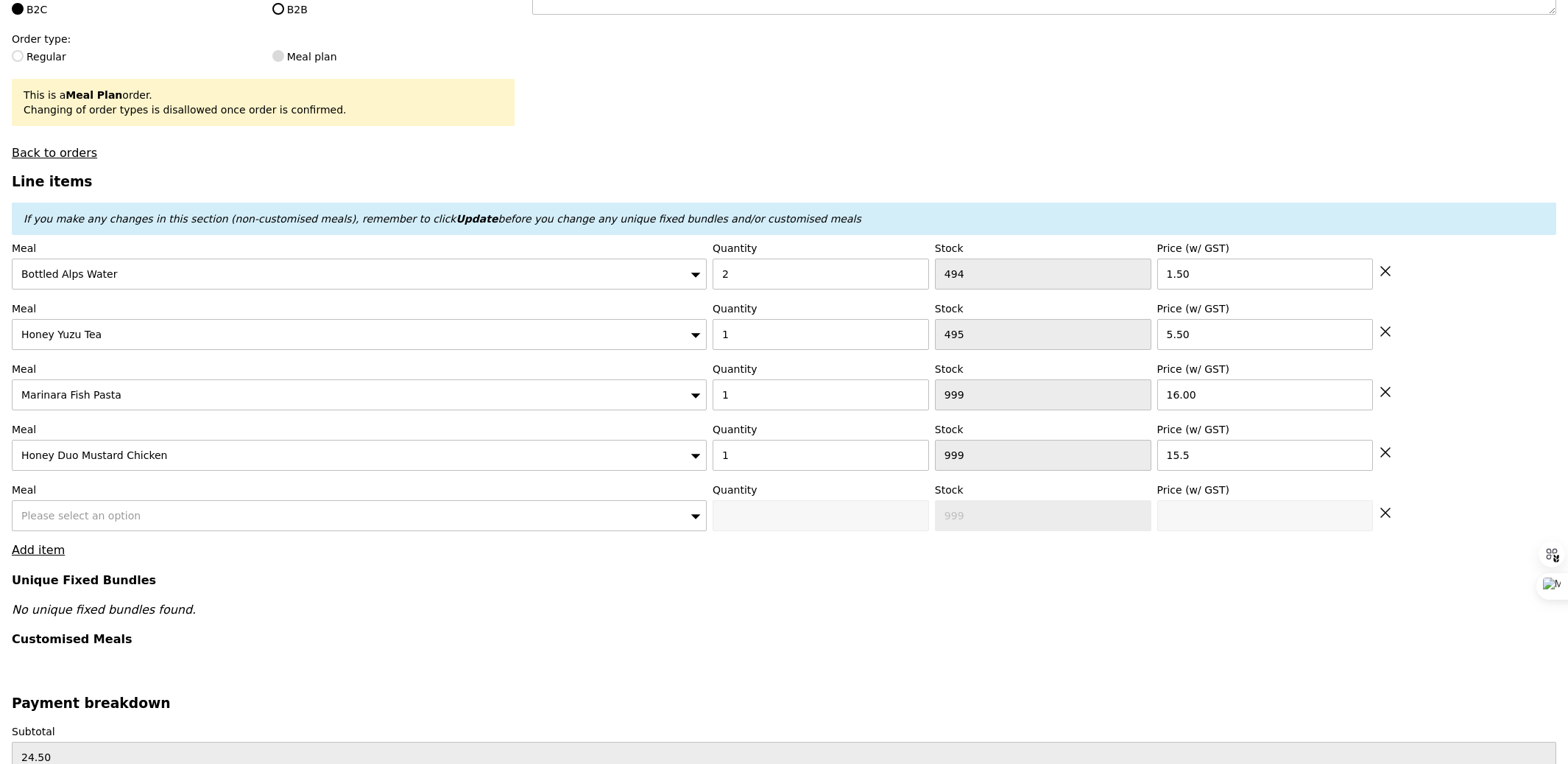
click at [67, 518] on span "Please select an option" at bounding box center [81, 515] width 119 height 12
type input "Loading..."
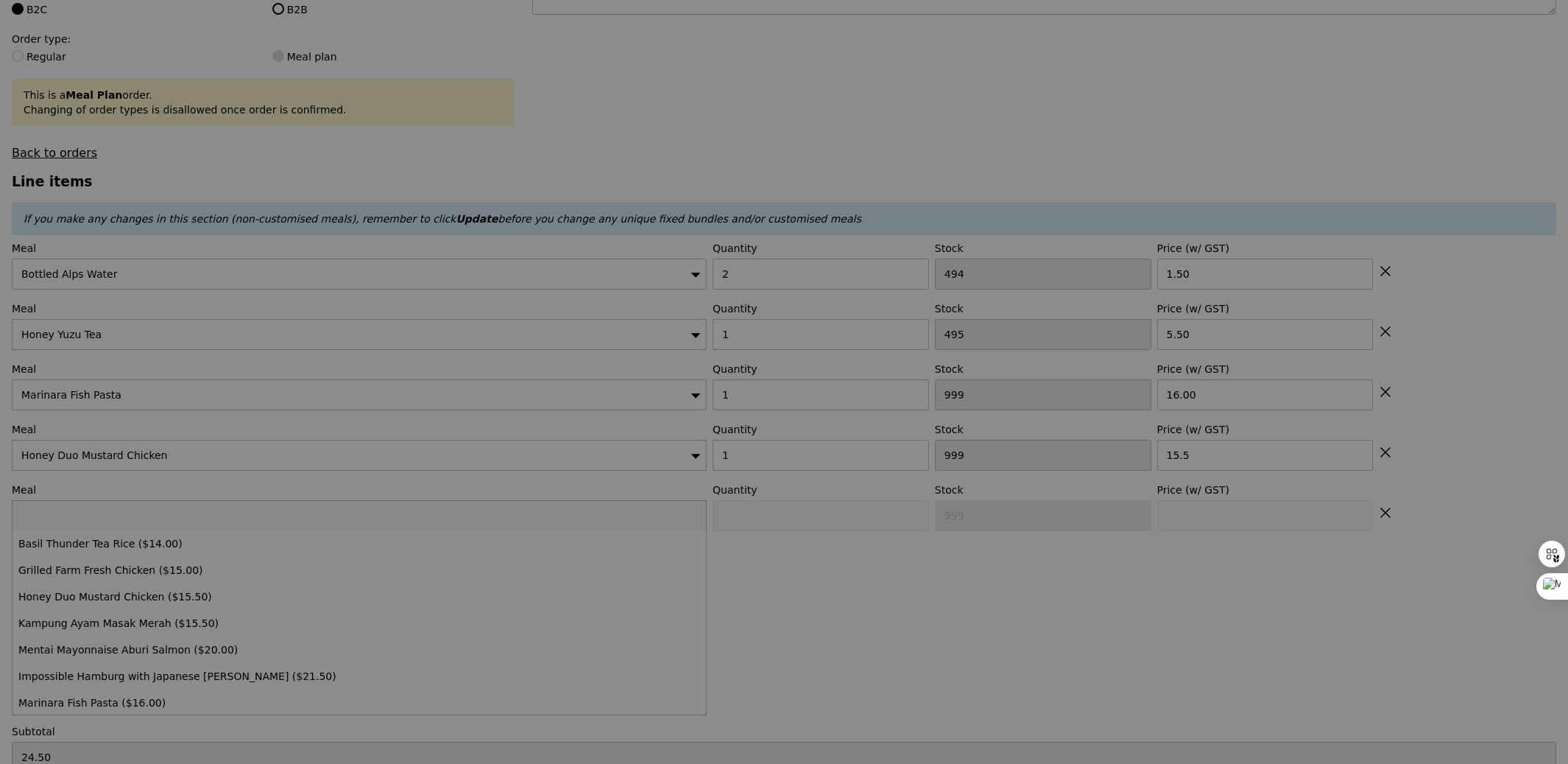
type input "g"
type input "Update"
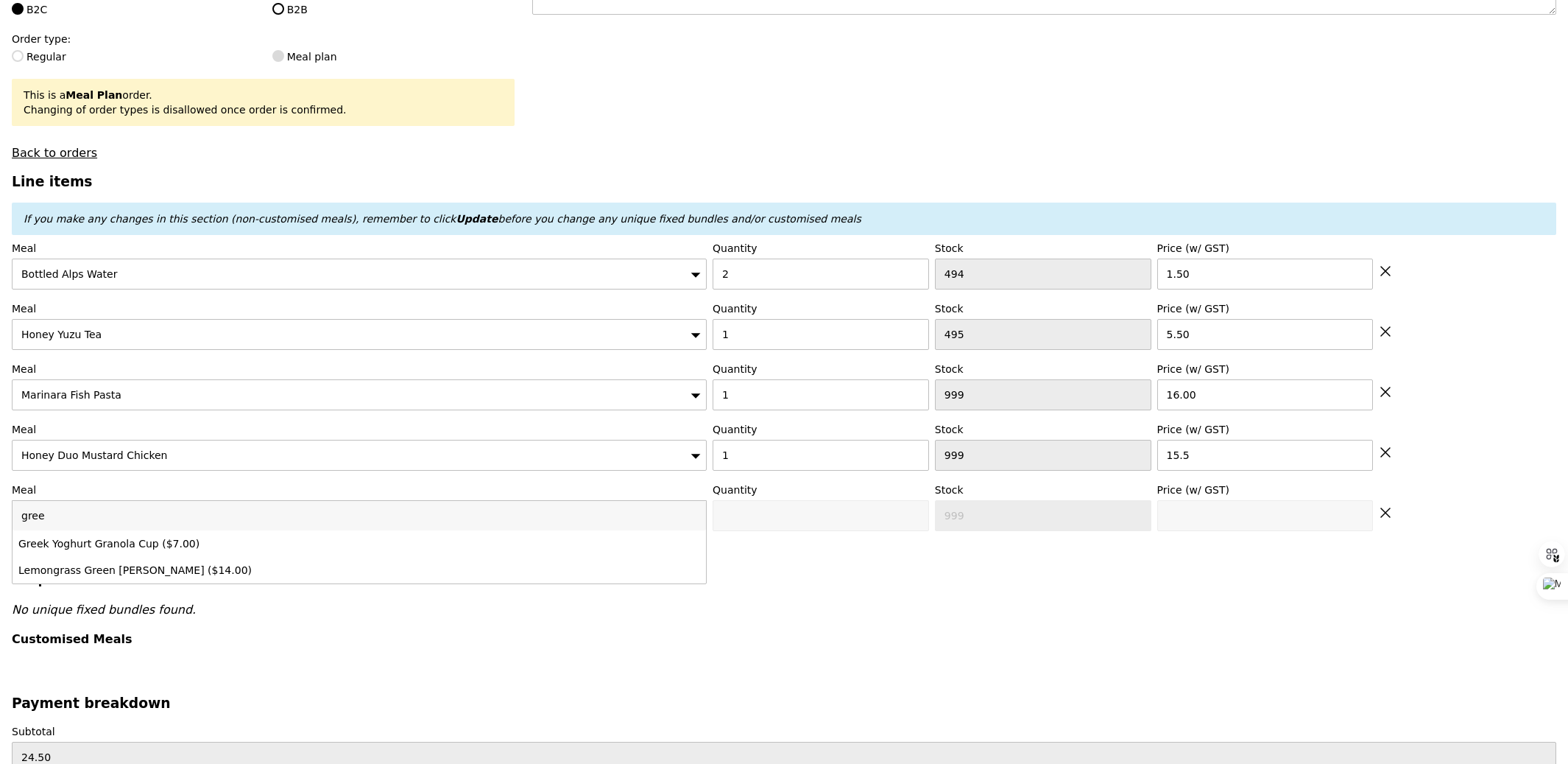
type input "greek"
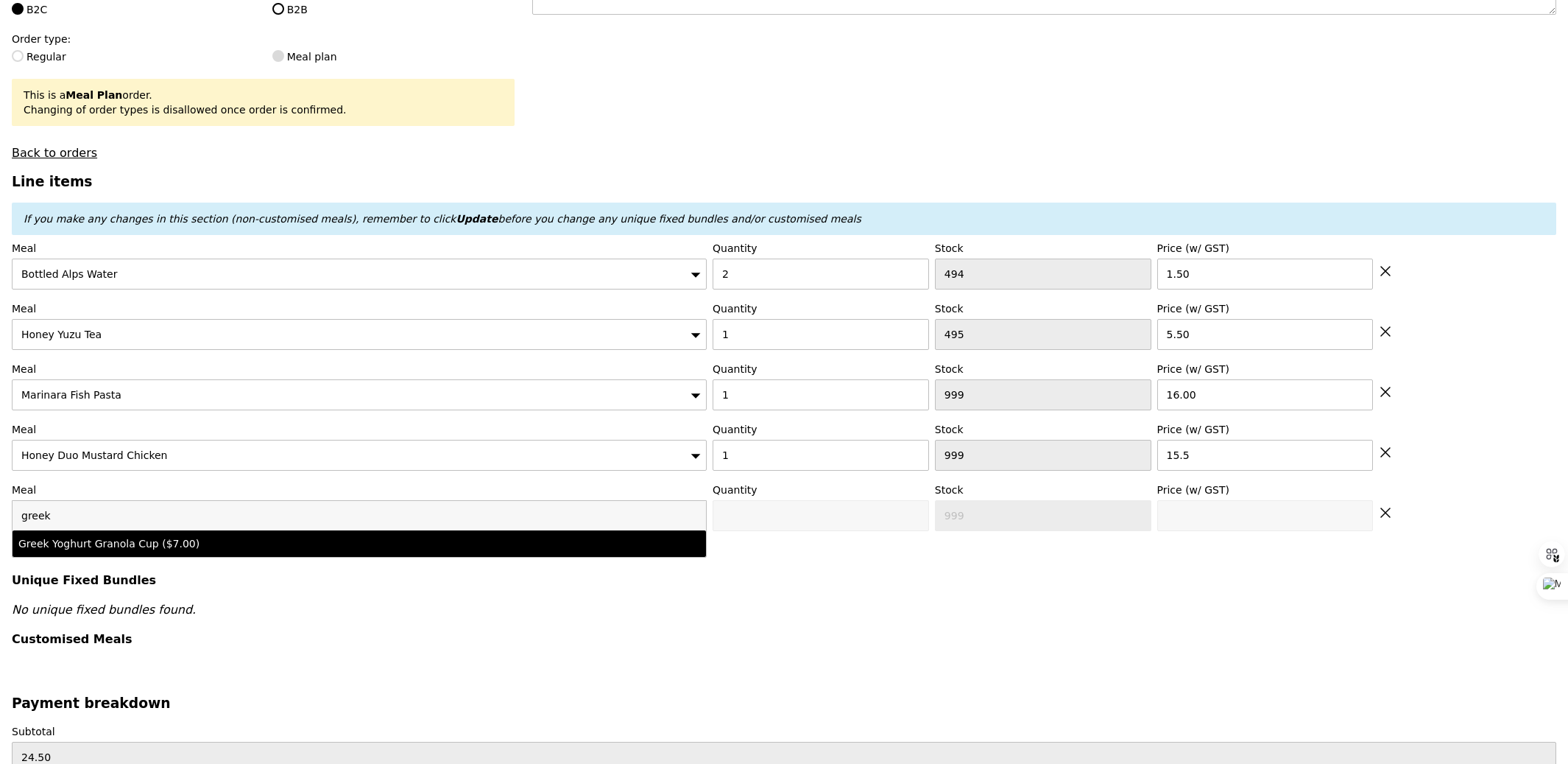
type input "0"
type input "499"
type input "7.0"
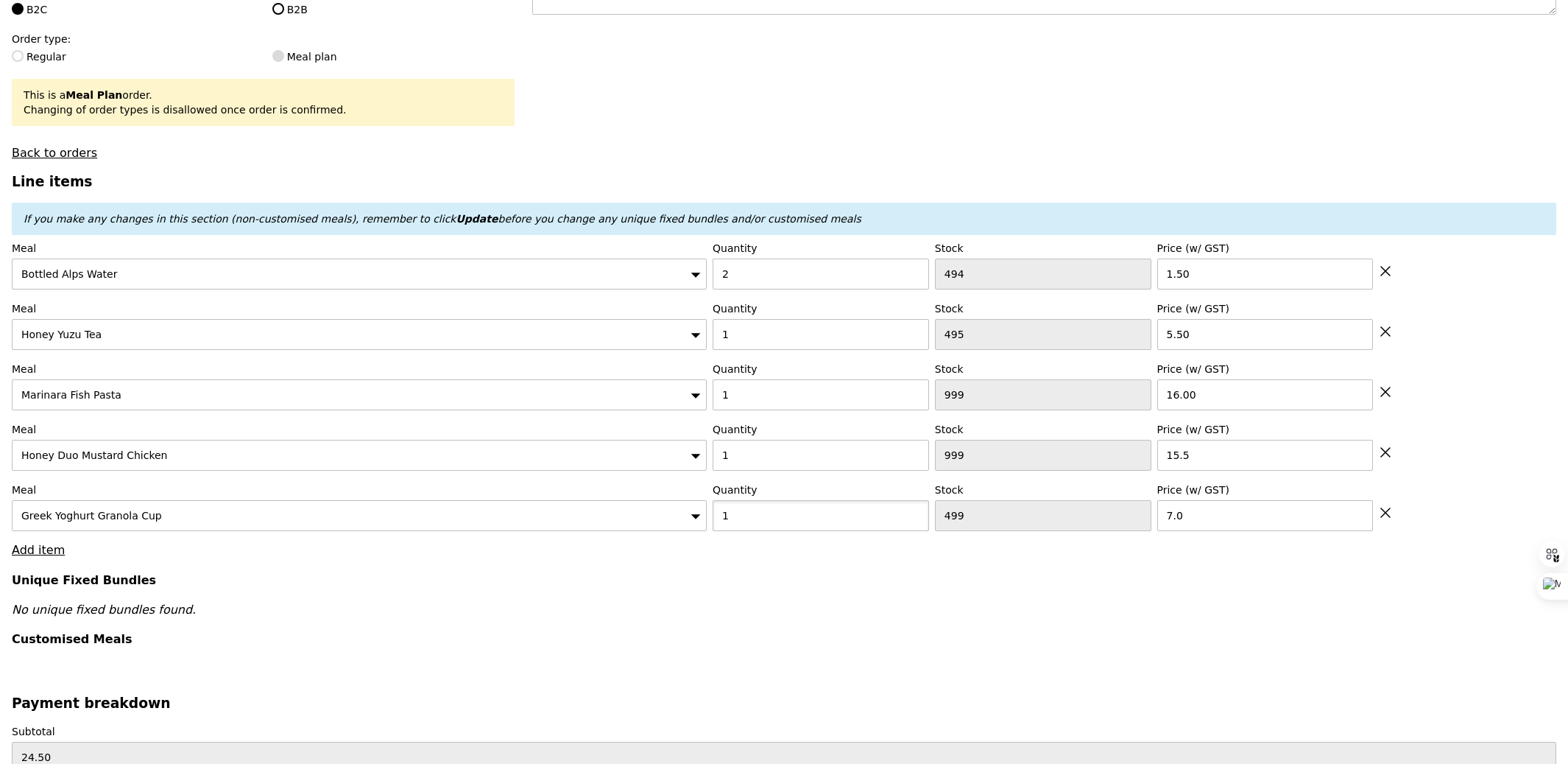
type input "1"
click at [297, 587] on h4 "Unique Fixed Bundles" at bounding box center [784, 580] width 1545 height 14
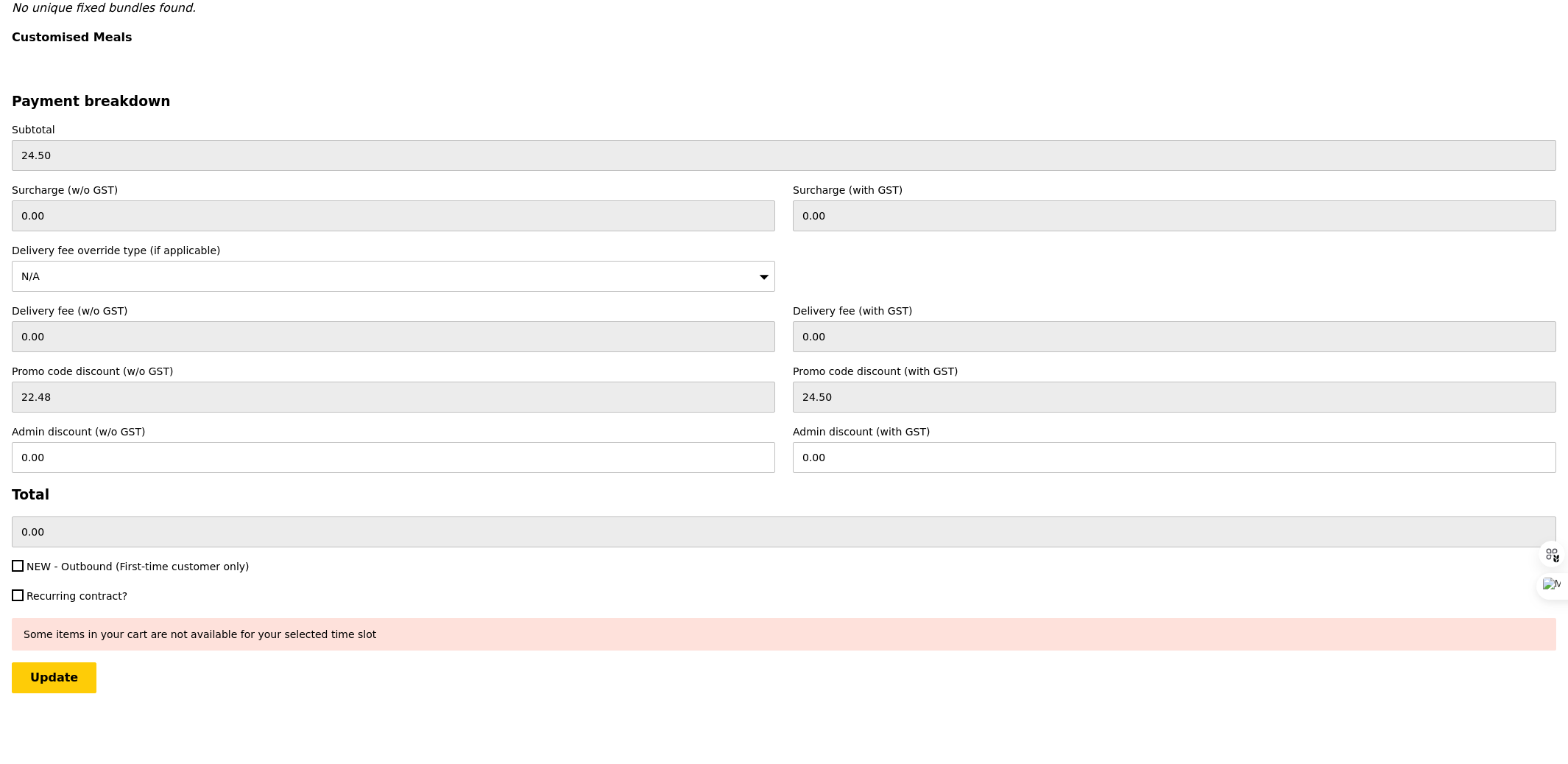
type input "Loading..."
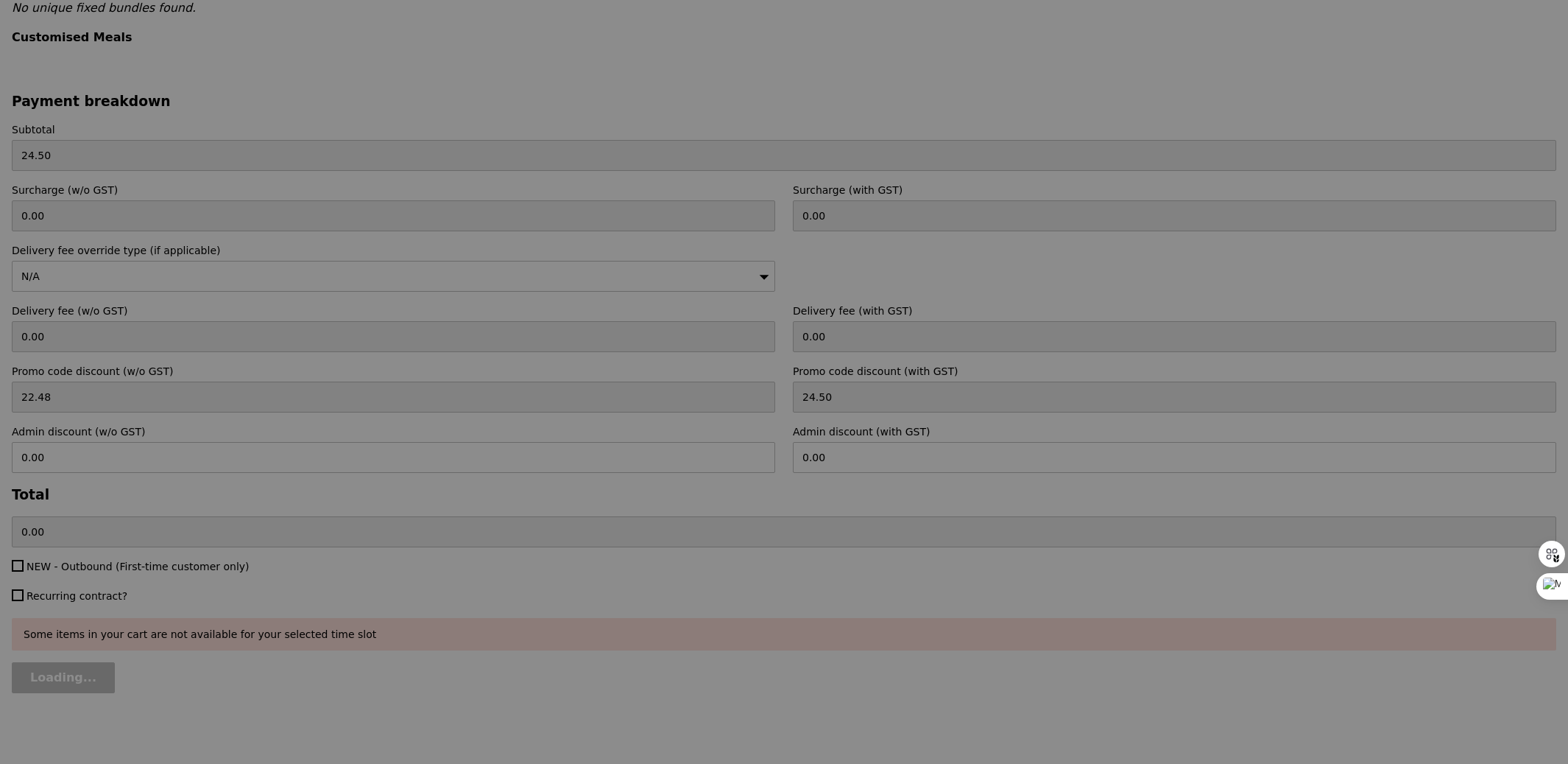
type input "0.00"
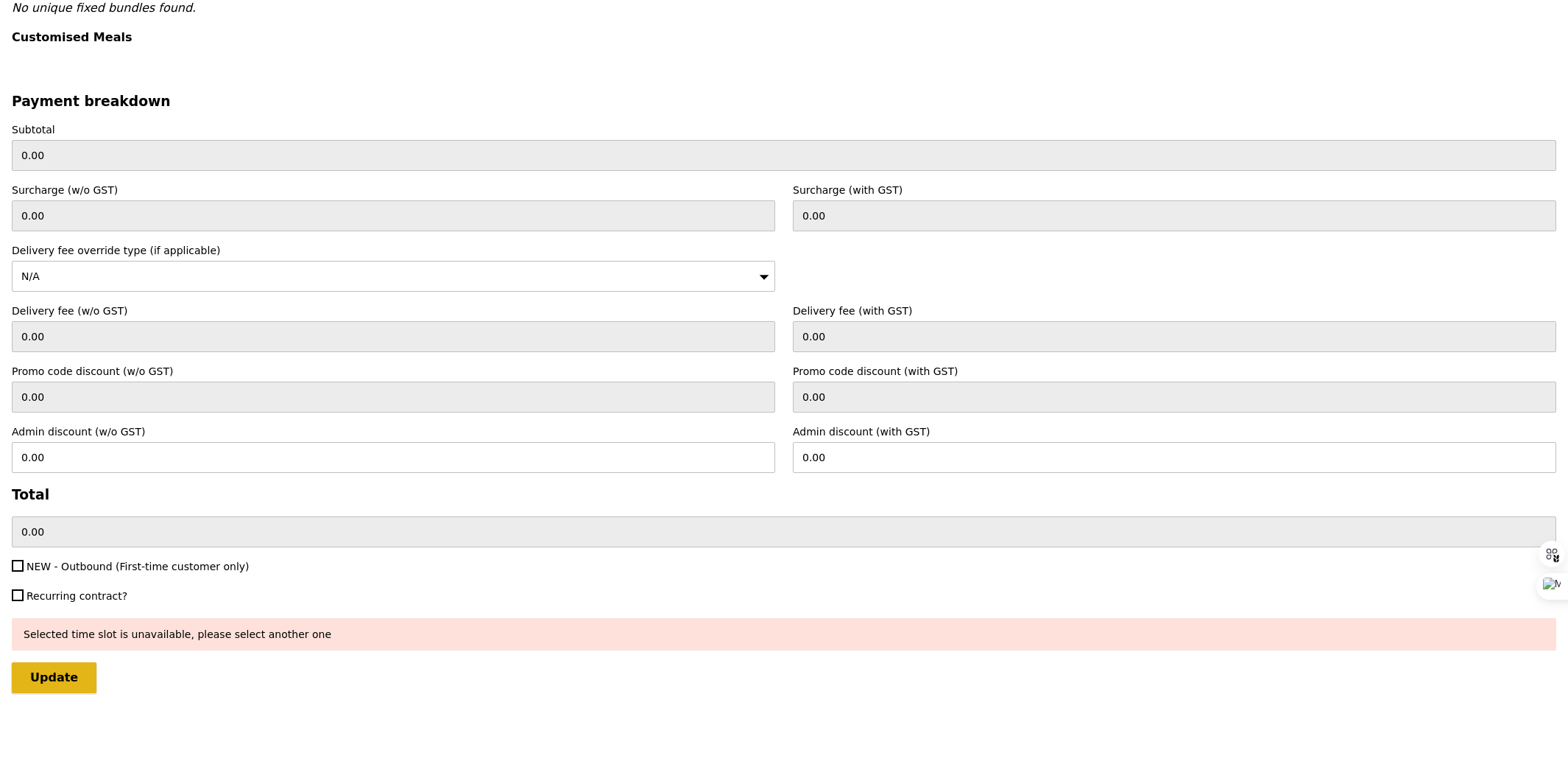
click at [46, 679] on input "Update" at bounding box center [54, 678] width 85 height 31
type input "Loading..."
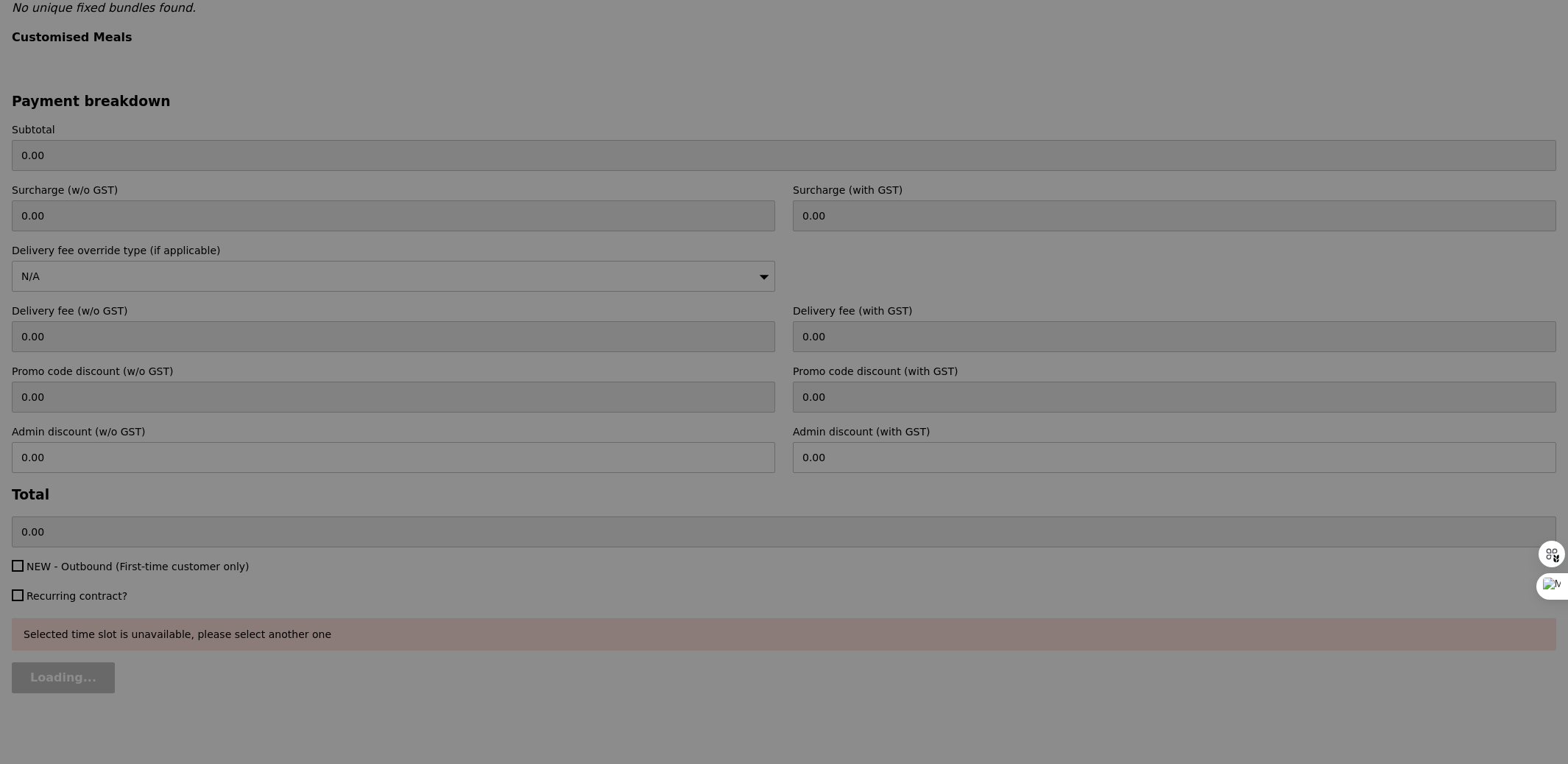
type input "47.00"
type input "22.94"
type input "25.00"
type input "22.00"
type input "Update"
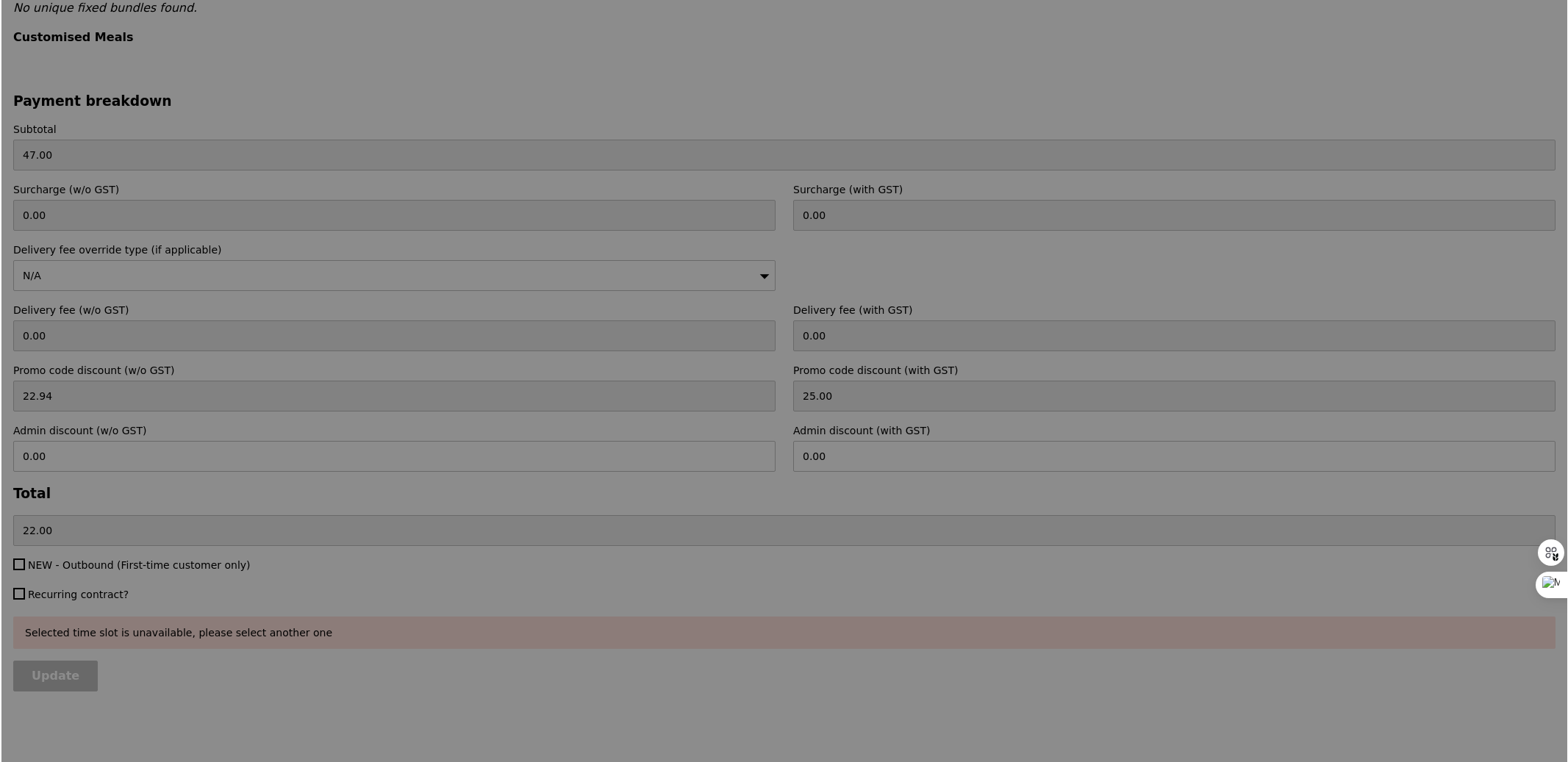
scroll to position [0, 0]
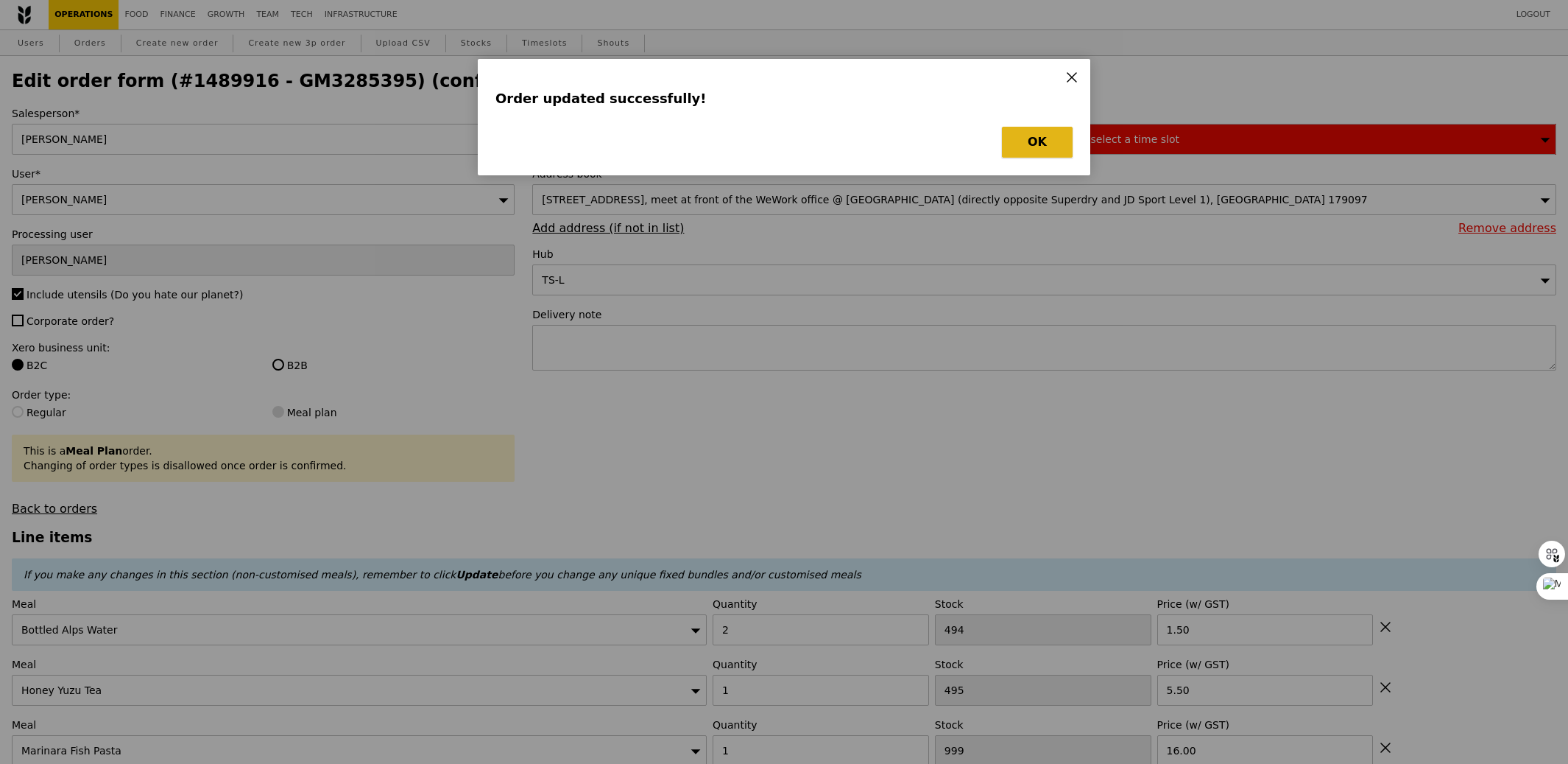
click at [1041, 143] on button "OK" at bounding box center [1037, 142] width 70 height 31
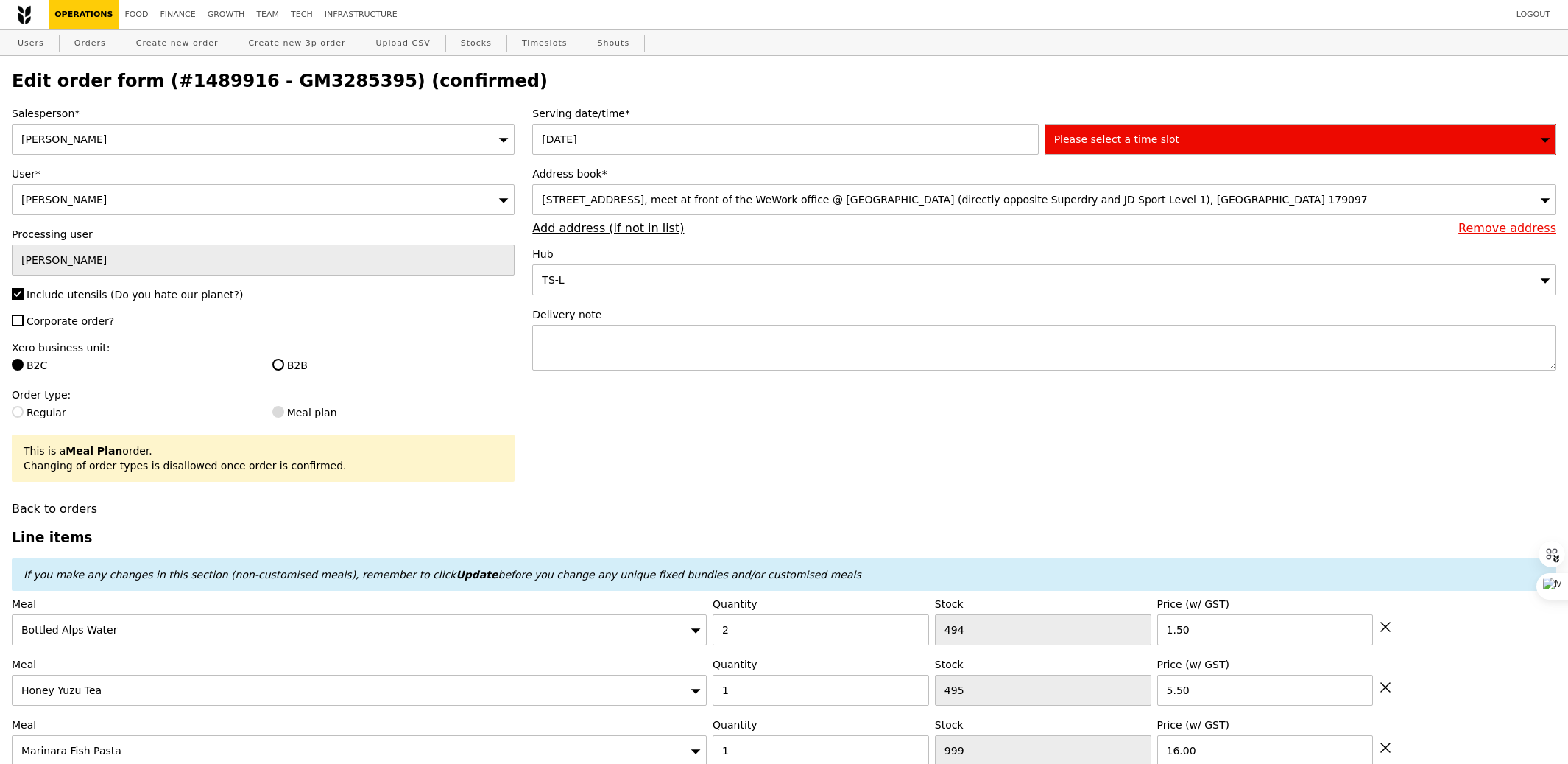
click at [333, 78] on h2 "Edit order form (#1489916 - GM3285395) (confirmed)" at bounding box center [784, 81] width 1545 height 21
copy h2 "GM3285395"
click at [97, 50] on link "Orders" at bounding box center [90, 43] width 43 height 26
select select "100"
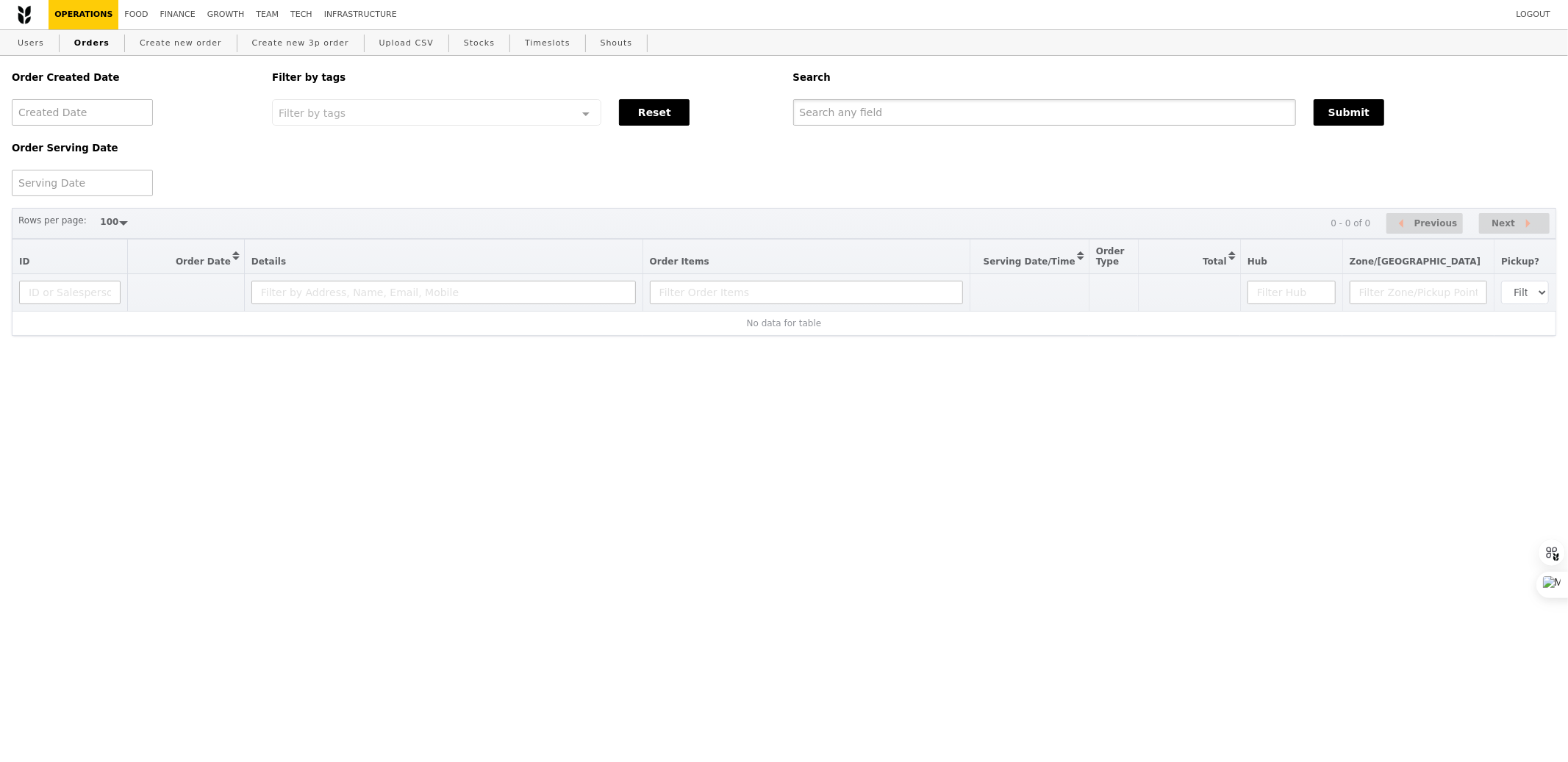
click at [946, 112] on input "text" at bounding box center [1044, 112] width 503 height 26
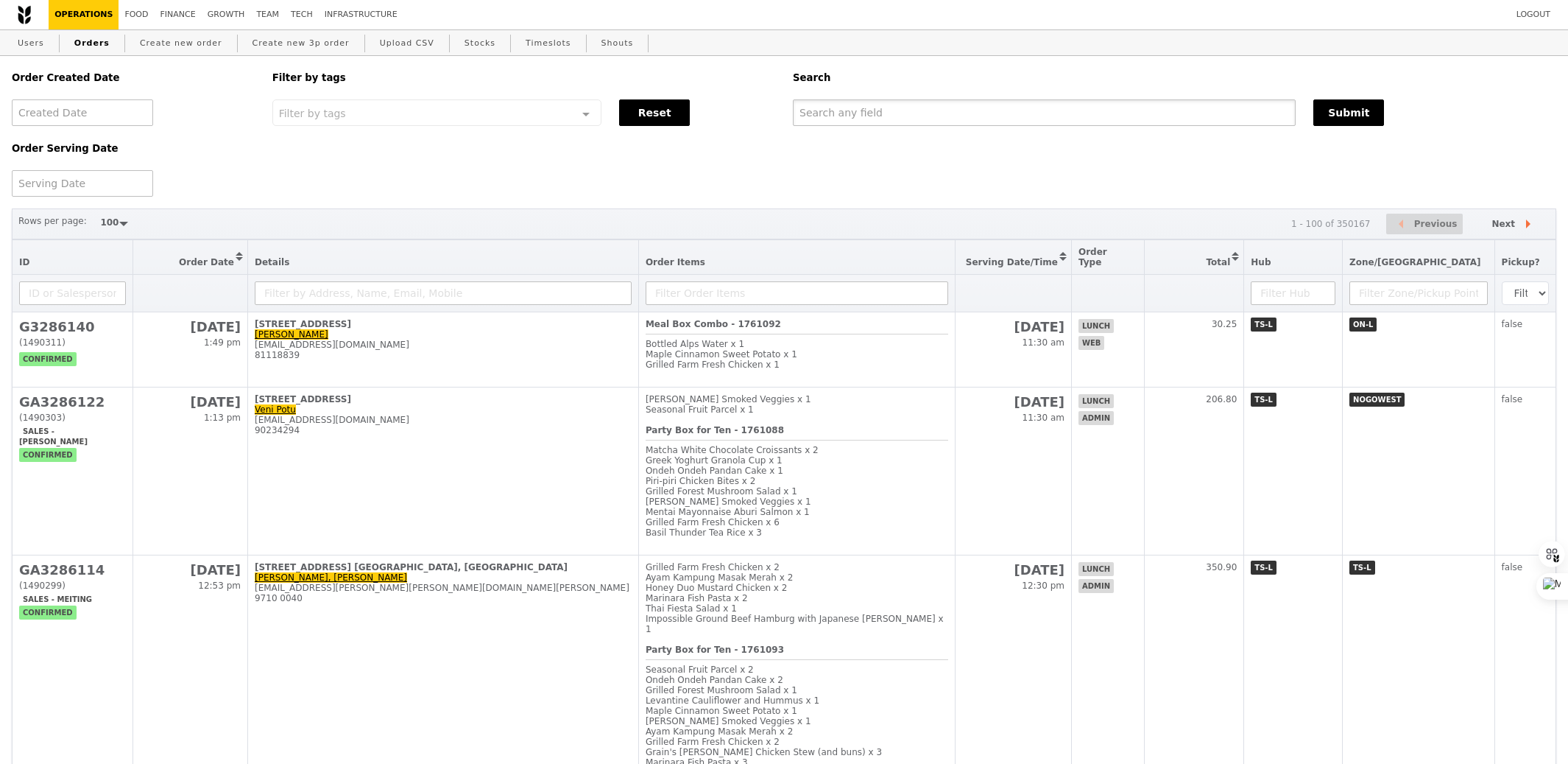
paste input "GM3285395"
type input "GM3285395"
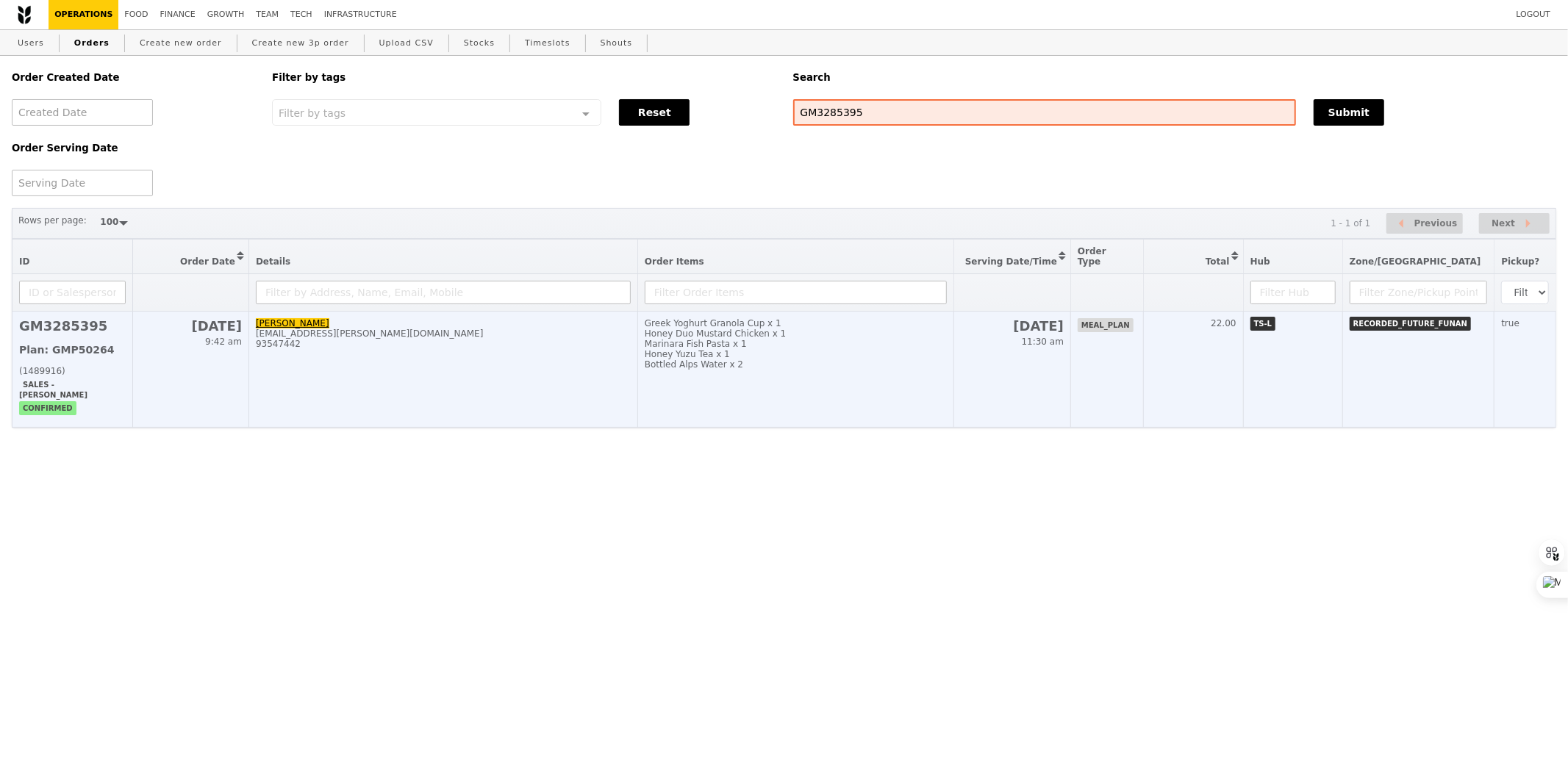
click at [985, 371] on td "[DATE] 11:30 am" at bounding box center [1013, 369] width 117 height 116
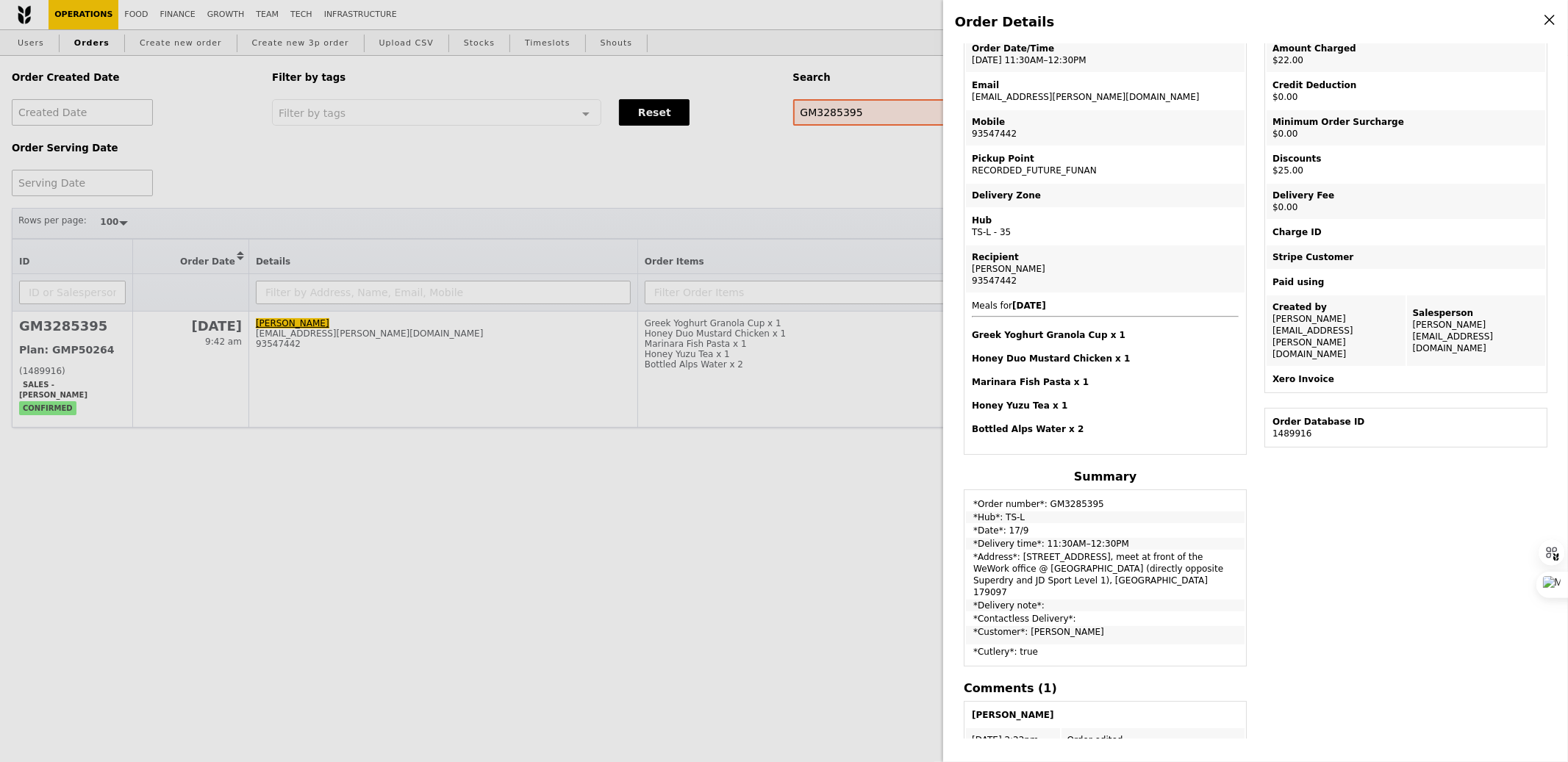
scroll to position [119, 0]
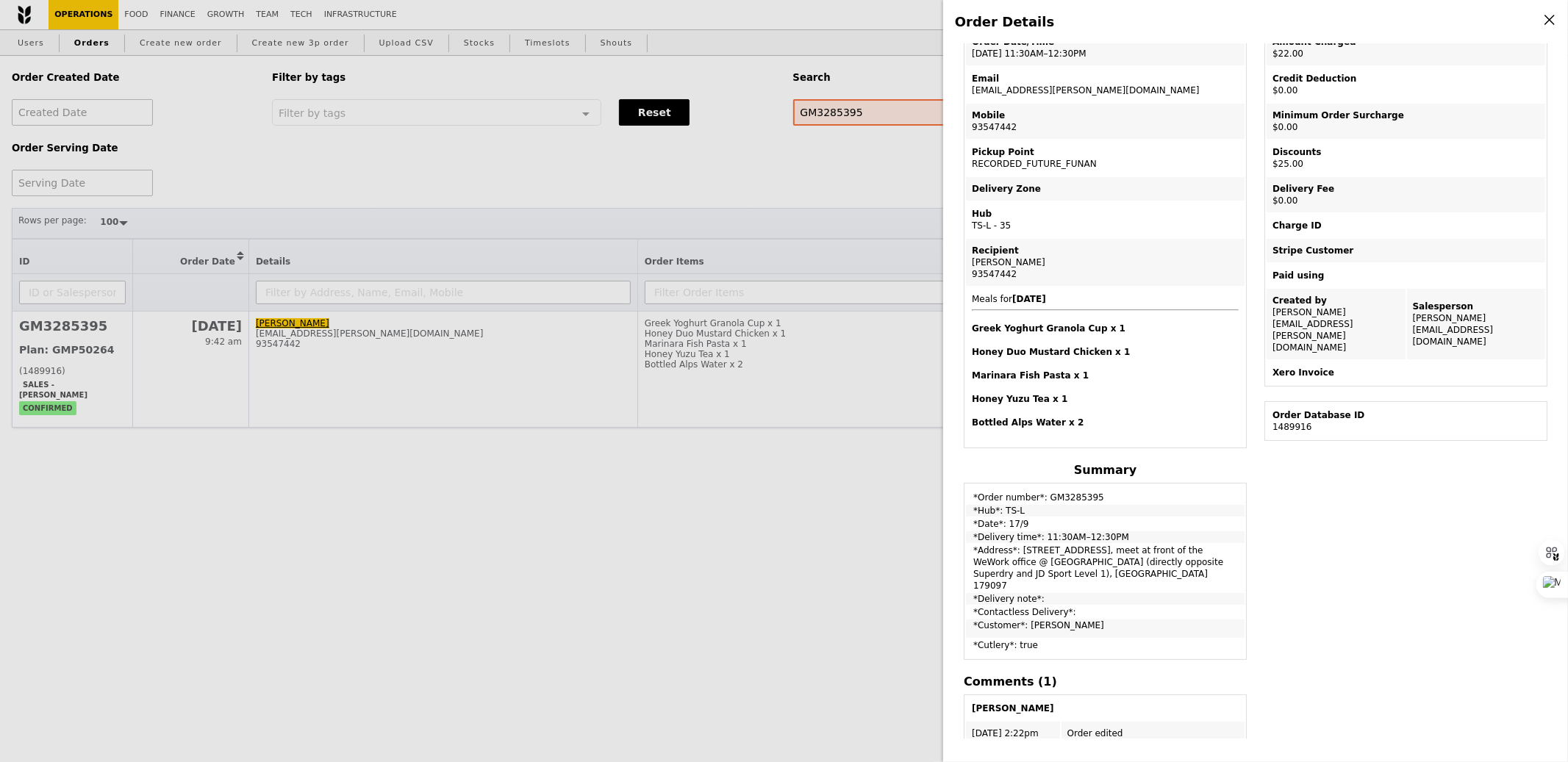
click at [1033, 619] on td "*Customer*: [PERSON_NAME]" at bounding box center [1105, 628] width 279 height 18
copy td "Arica"
click at [1130, 606] on td "*Contactless Delivery*:" at bounding box center [1105, 612] width 279 height 12
